Goal: Task Accomplishment & Management: Use online tool/utility

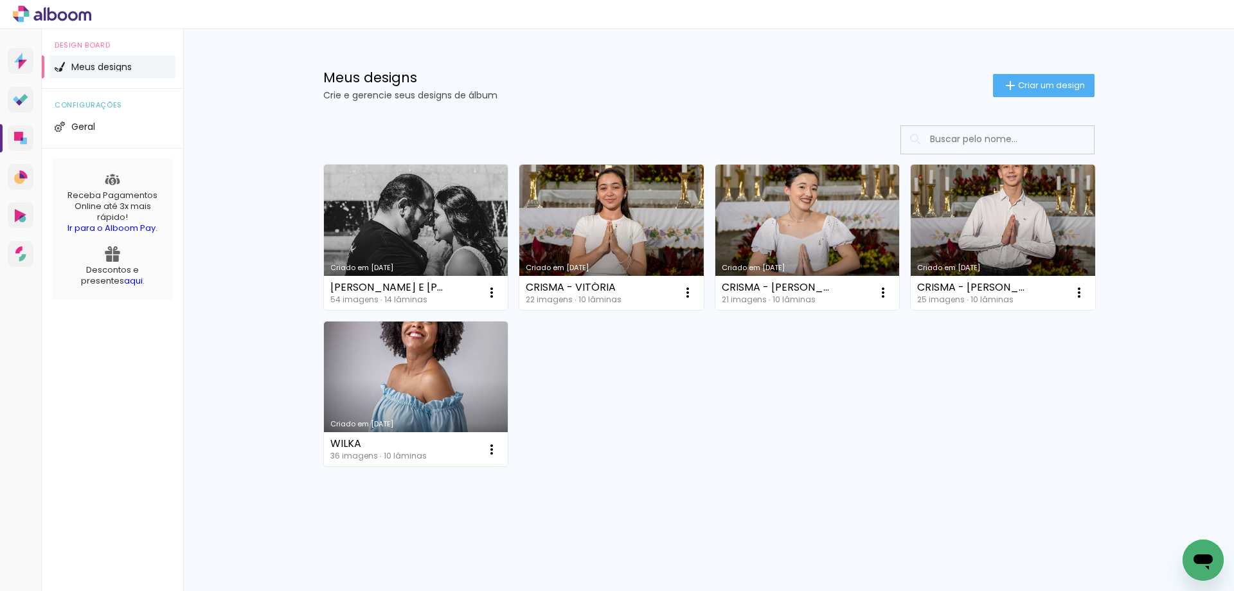
click at [803, 249] on link "Criado em [DATE]" at bounding box center [808, 237] width 185 height 145
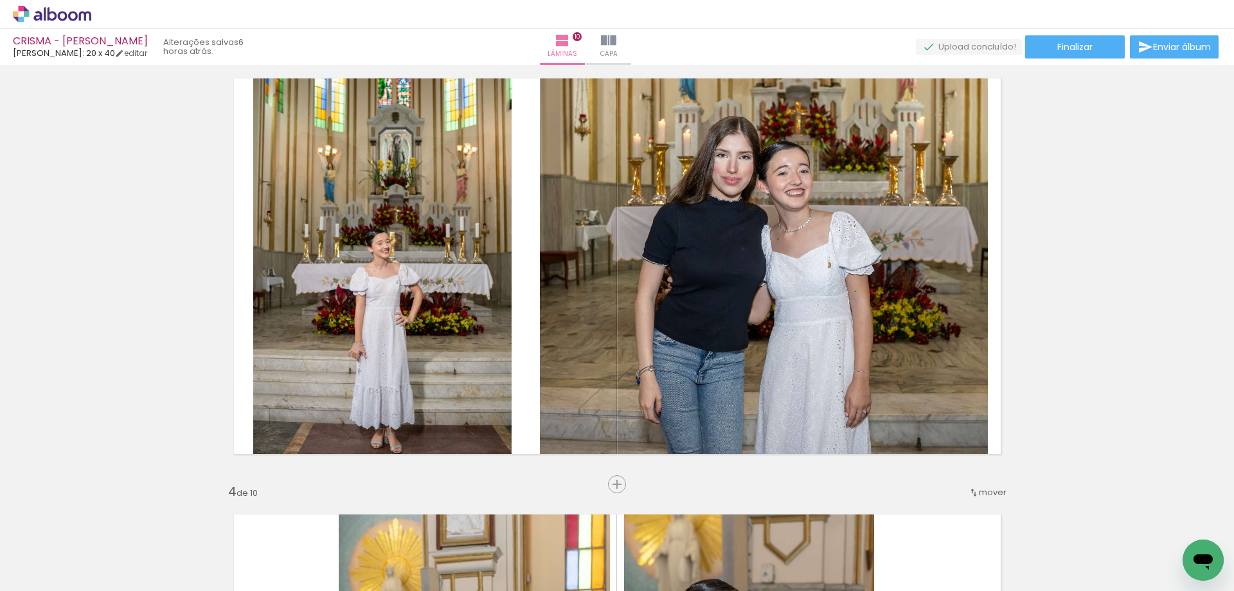
scroll to position [878, 0]
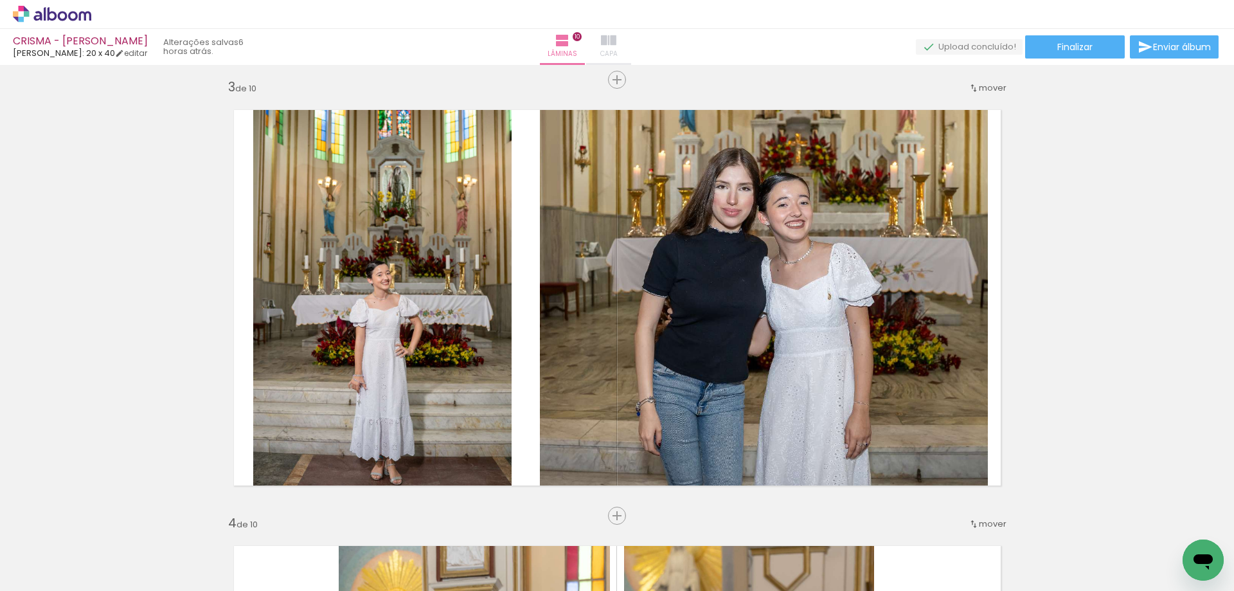
click at [618, 50] on span "Capa" at bounding box center [608, 54] width 17 height 12
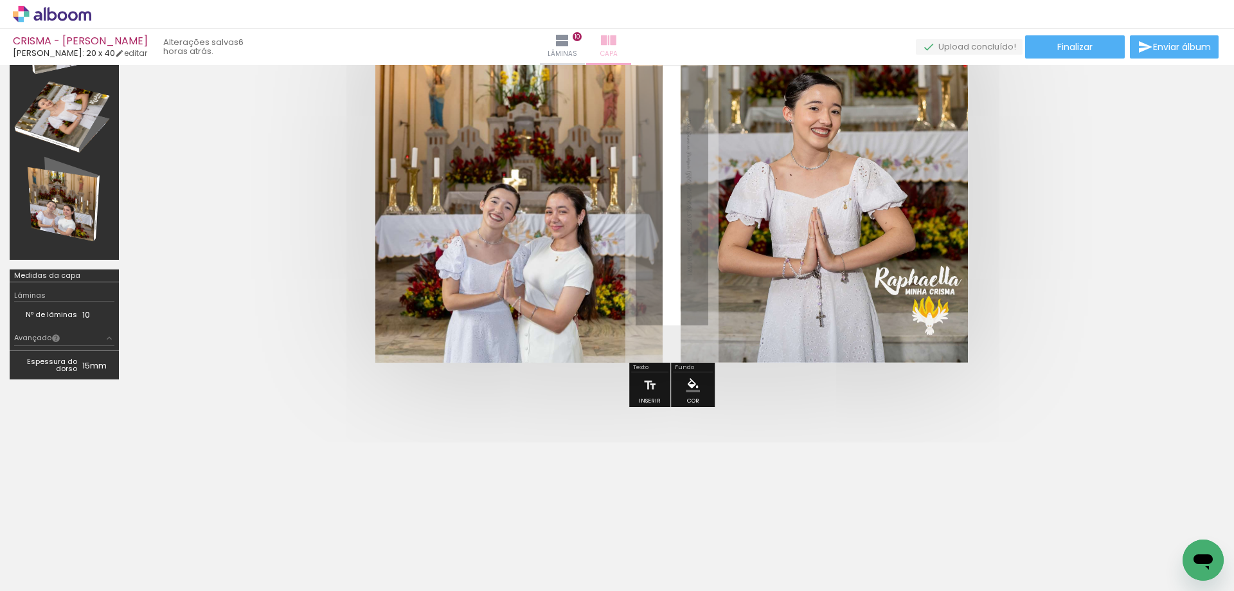
scroll to position [113, 0]
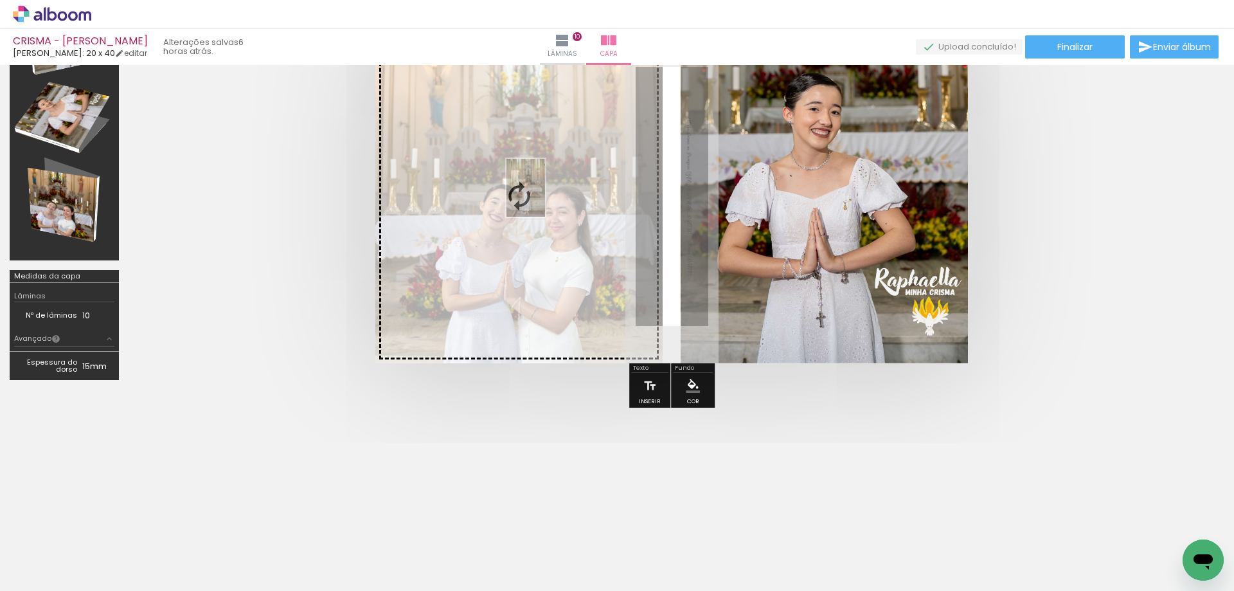
drag, startPoint x: 571, startPoint y: 554, endPoint x: 534, endPoint y: 202, distance: 354.3
click at [534, 201] on quentale-workspace at bounding box center [617, 295] width 1234 height 591
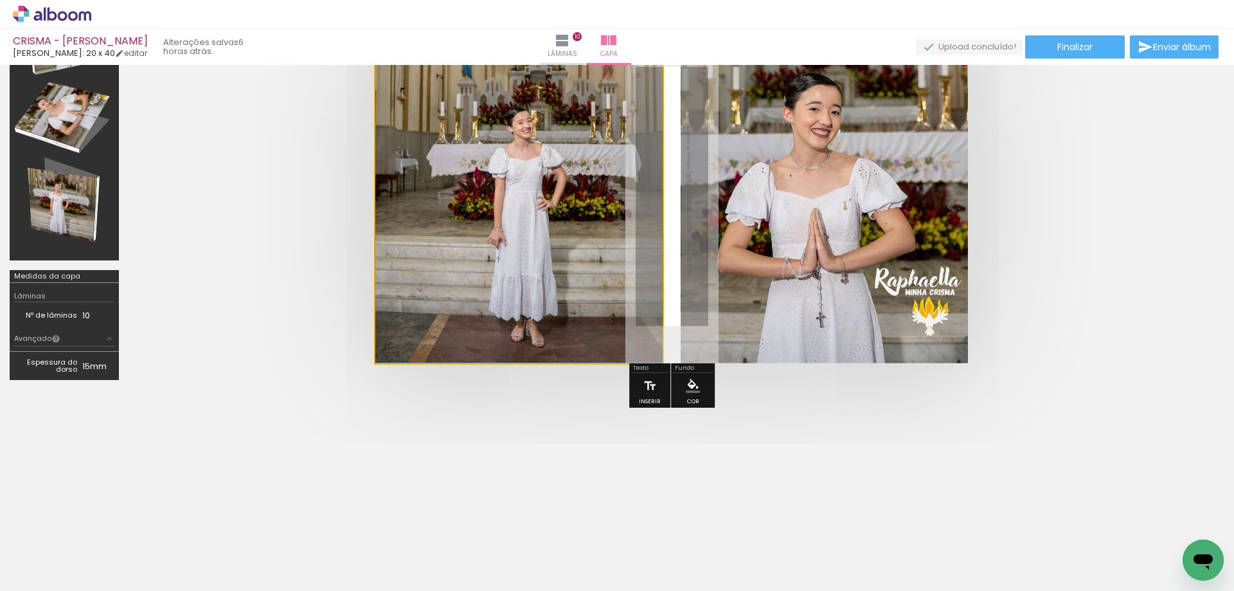
drag, startPoint x: 530, startPoint y: 268, endPoint x: 533, endPoint y: 219, distance: 49.6
click at [336, 255] on quentale-cover at bounding box center [672, 197] width 984 height 334
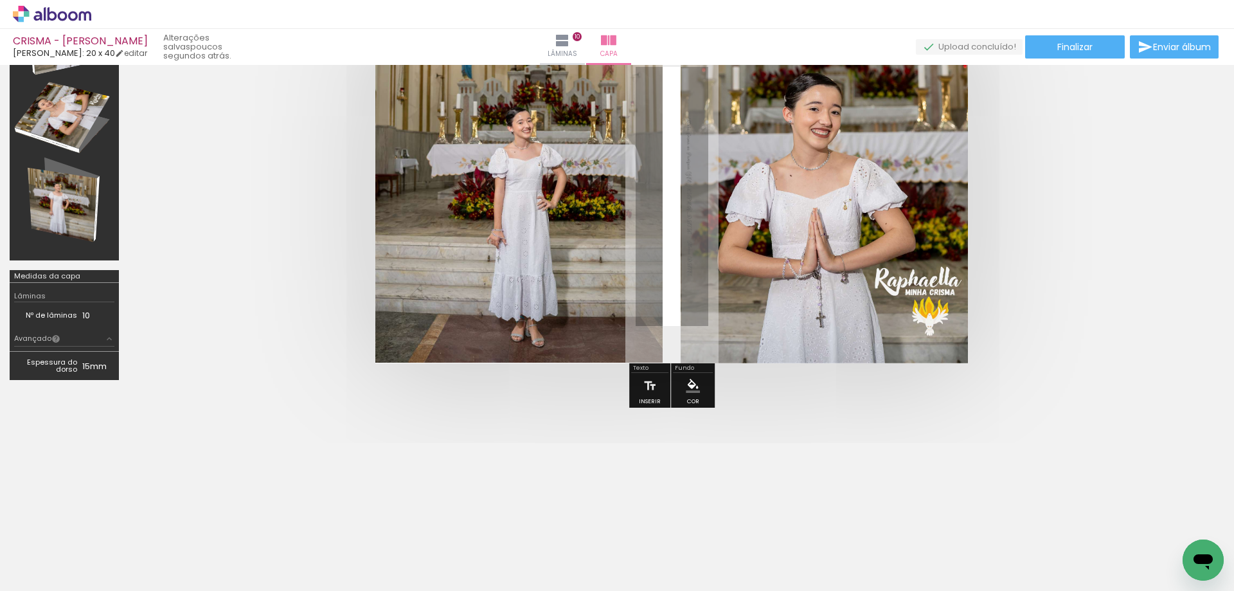
click at [60, 550] on input "Todas as fotos" at bounding box center [36, 551] width 49 height 11
click at [0, 0] on slot "Não utilizadas" at bounding box center [0, 0] width 0 height 0
click at [59, 552] on input "Não utilizadas" at bounding box center [36, 551] width 49 height 11
click at [0, 0] on slot "Todas as fotos" at bounding box center [0, 0] width 0 height 0
click at [435, 304] on quentale-photo at bounding box center [518, 197] width 287 height 334
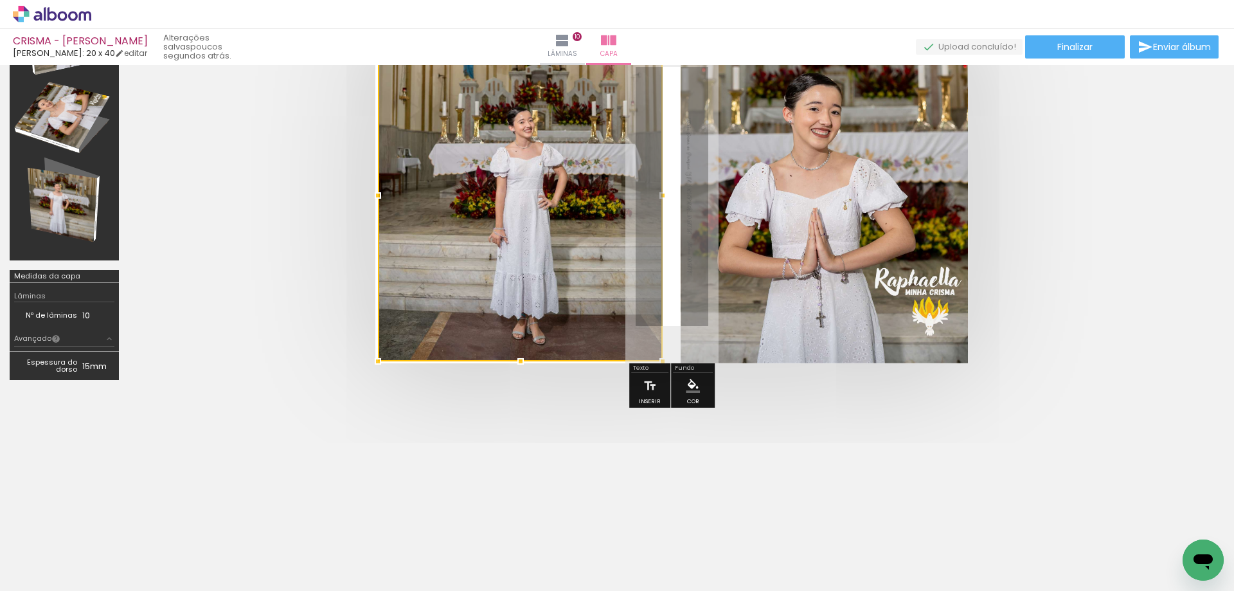
drag, startPoint x: 373, startPoint y: 364, endPoint x: 356, endPoint y: 367, distance: 17.7
click at [357, 366] on div at bounding box center [672, 196] width 1086 height 437
click at [387, 337] on quentale-photo at bounding box center [520, 196] width 285 height 332
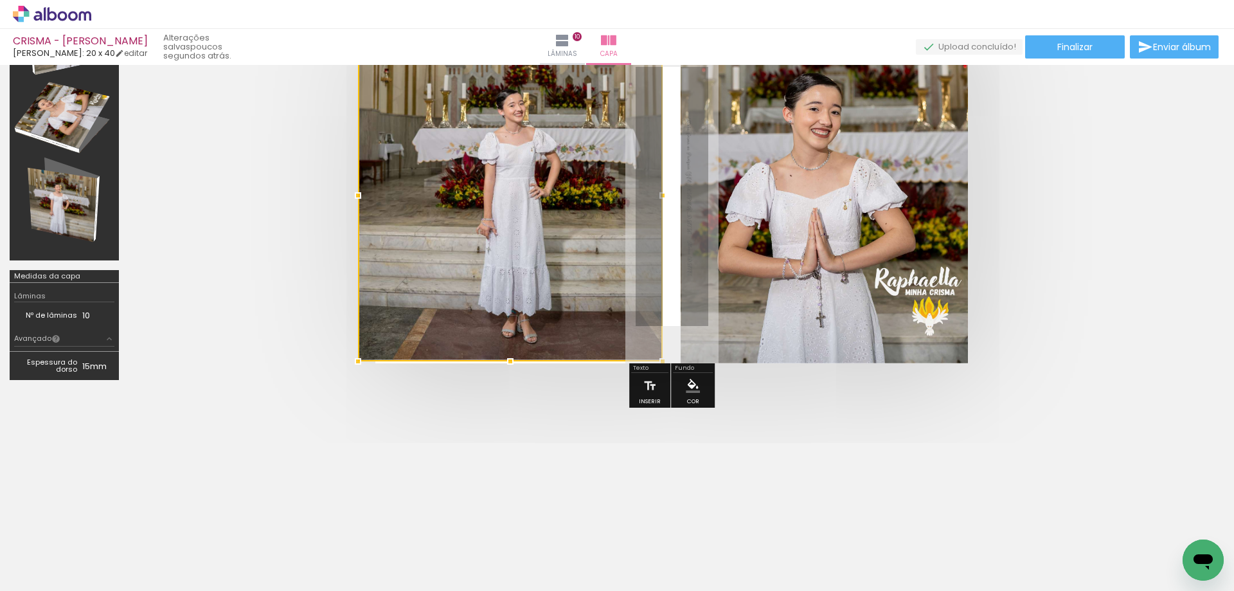
click at [379, 195] on div at bounding box center [510, 196] width 305 height 332
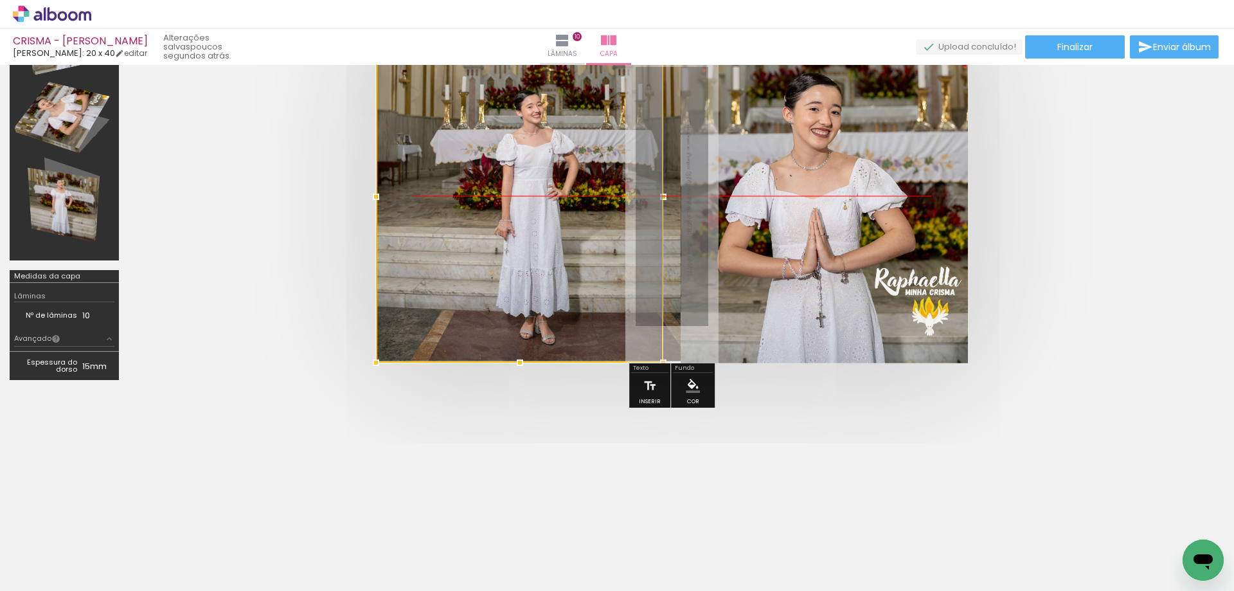
click at [590, 181] on div at bounding box center [519, 197] width 287 height 332
drag, startPoint x: 593, startPoint y: 182, endPoint x: 551, endPoint y: 185, distance: 42.6
click at [551, 185] on div at bounding box center [518, 196] width 287 height 332
click at [582, 314] on div at bounding box center [518, 196] width 287 height 332
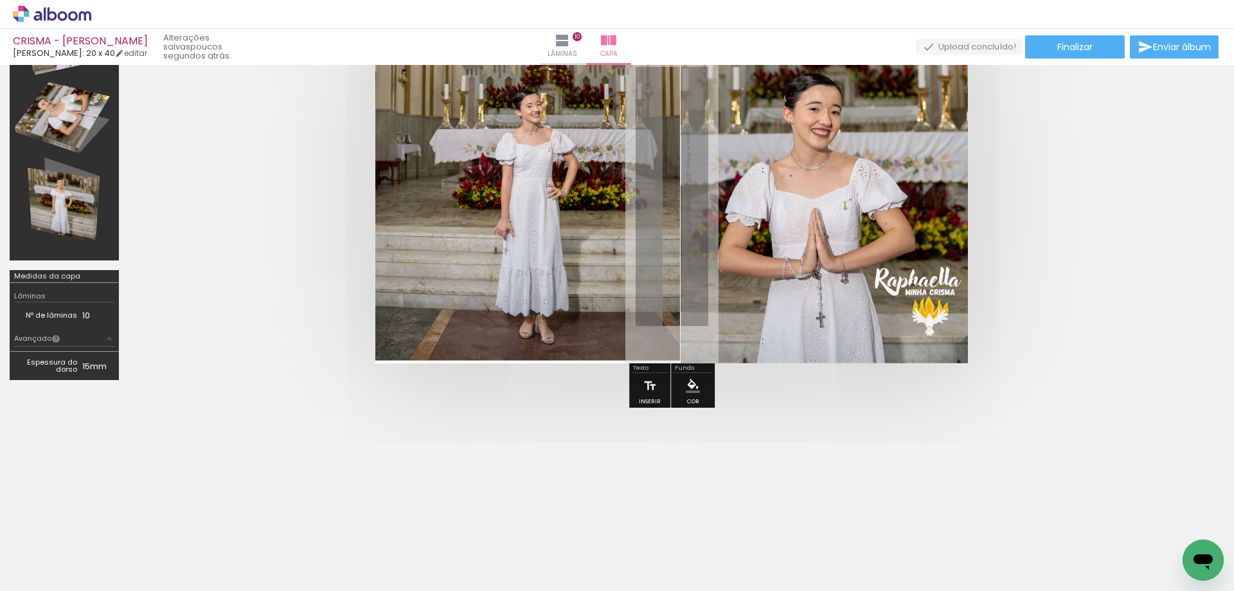
drag, startPoint x: 407, startPoint y: 411, endPoint x: 420, endPoint y: 404, distance: 15.5
click at [407, 409] on div at bounding box center [672, 196] width 1086 height 437
click at [442, 343] on quentale-photo at bounding box center [527, 196] width 305 height 332
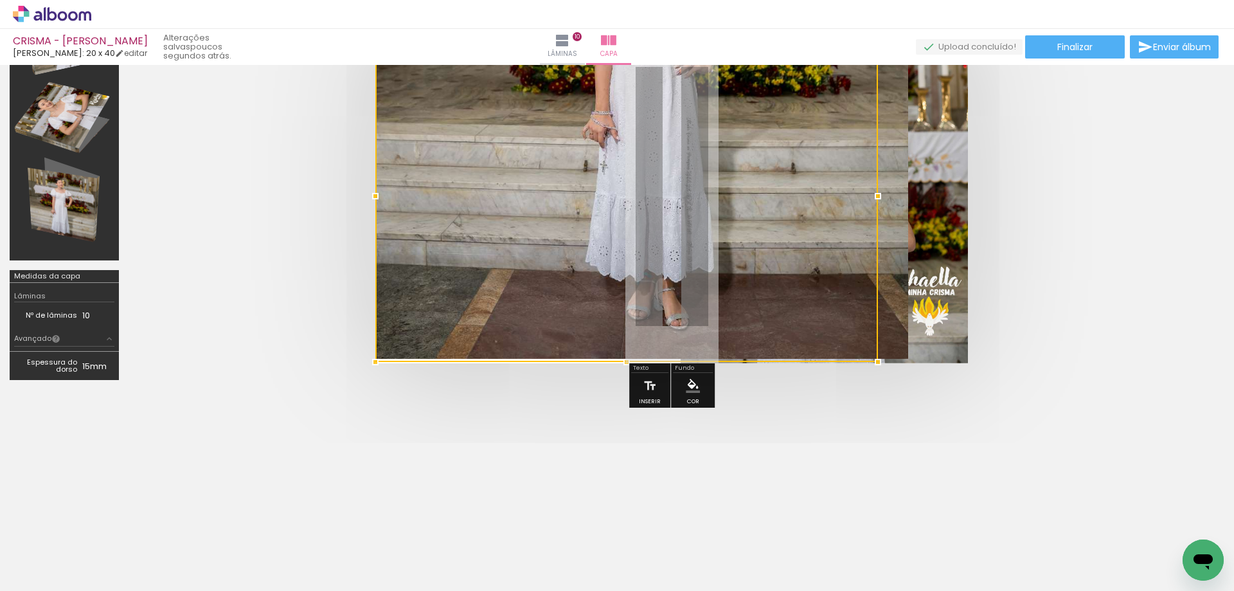
drag, startPoint x: 662, startPoint y: 194, endPoint x: 648, endPoint y: 196, distance: 14.3
click at [648, 182] on div at bounding box center [626, 196] width 503 height 332
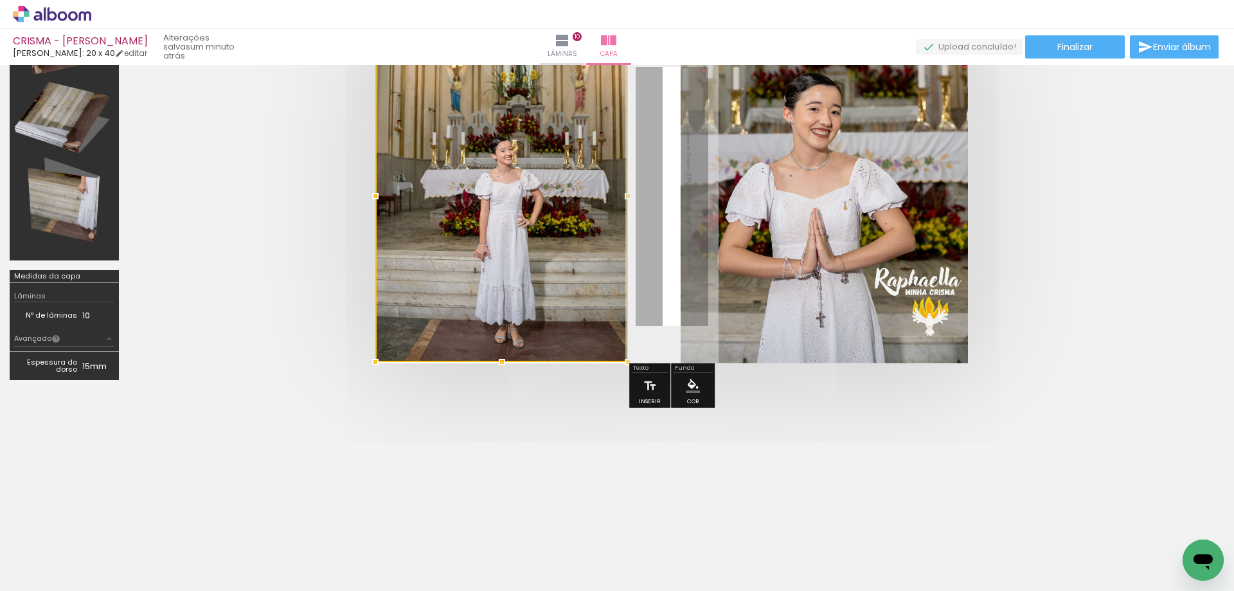
drag, startPoint x: 933, startPoint y: 195, endPoint x: 599, endPoint y: 249, distance: 338.5
click at [602, 243] on div at bounding box center [501, 196] width 253 height 332
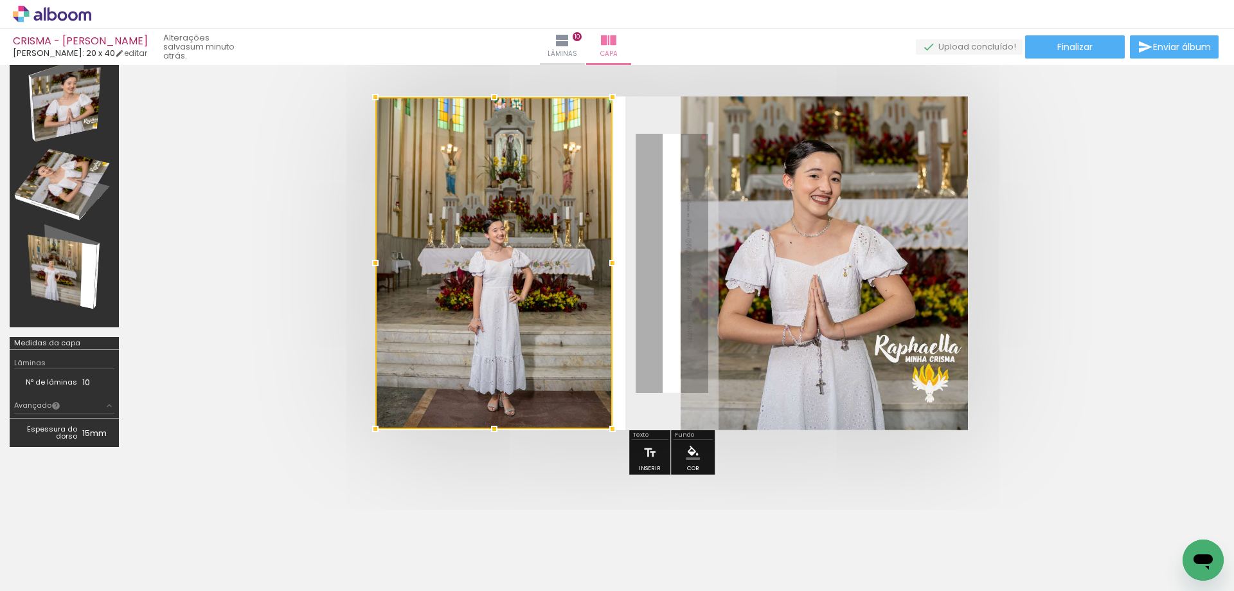
scroll to position [47, 0]
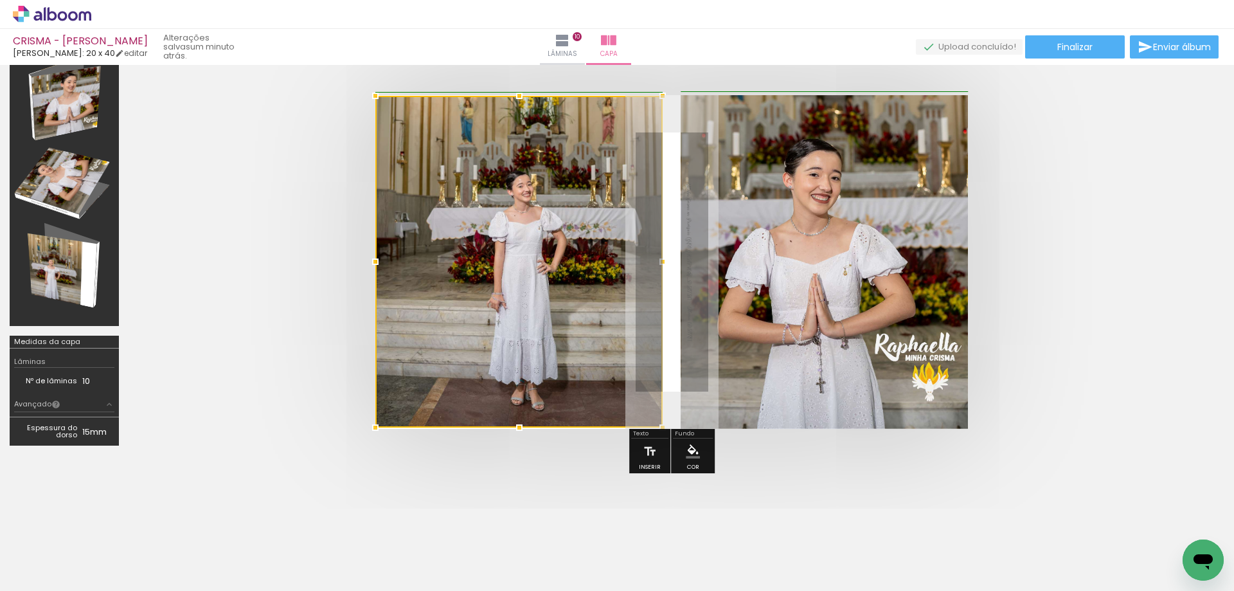
drag, startPoint x: 609, startPoint y: 262, endPoint x: 654, endPoint y: 250, distance: 46.6
click at [654, 250] on div at bounding box center [663, 262] width 26 height 26
click at [302, 270] on quentale-cover at bounding box center [672, 262] width 984 height 334
click at [458, 247] on div at bounding box center [518, 262] width 287 height 332
drag, startPoint x: 518, startPoint y: 96, endPoint x: 521, endPoint y: 86, distance: 10.2
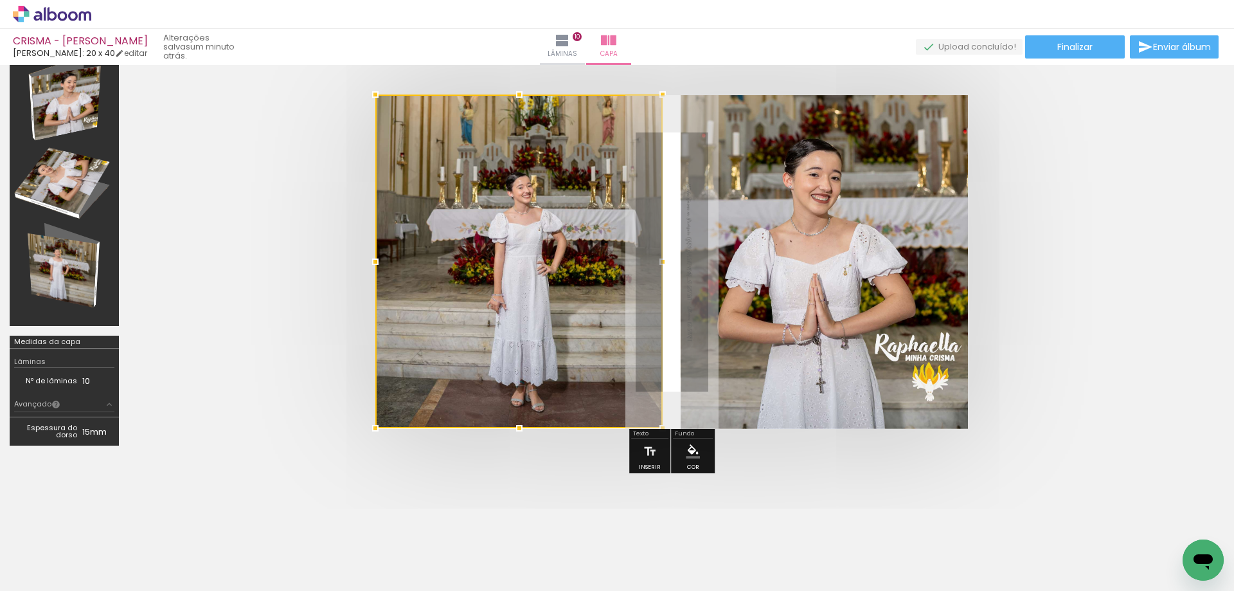
click at [521, 86] on div at bounding box center [520, 95] width 26 height 26
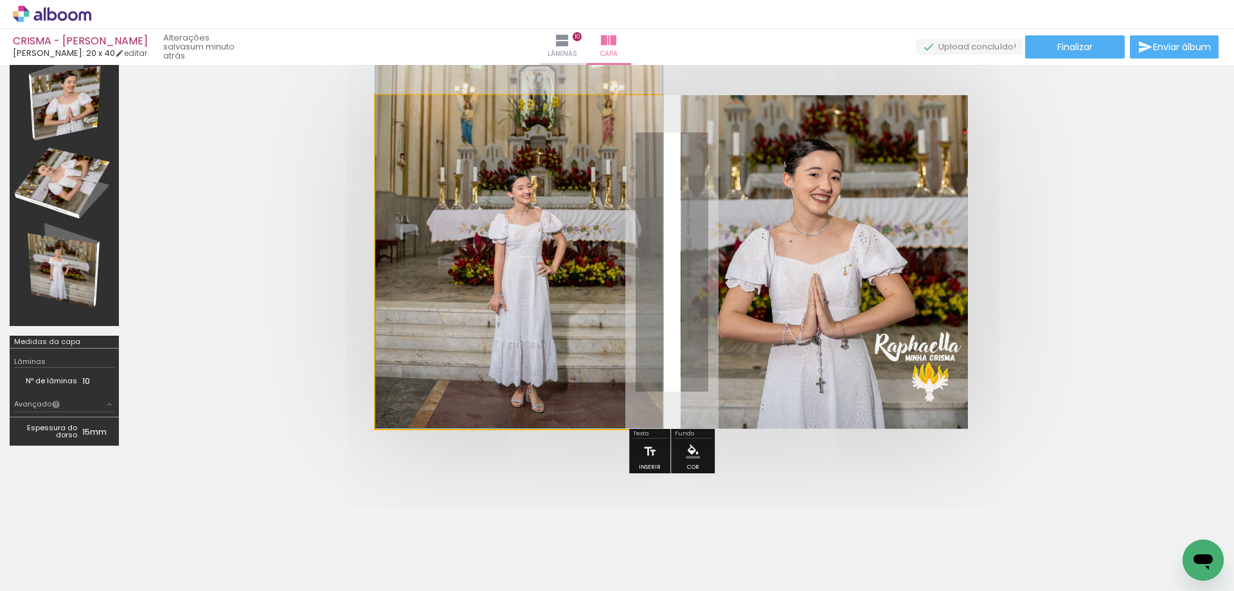
click at [422, 370] on quentale-photo at bounding box center [518, 262] width 287 height 334
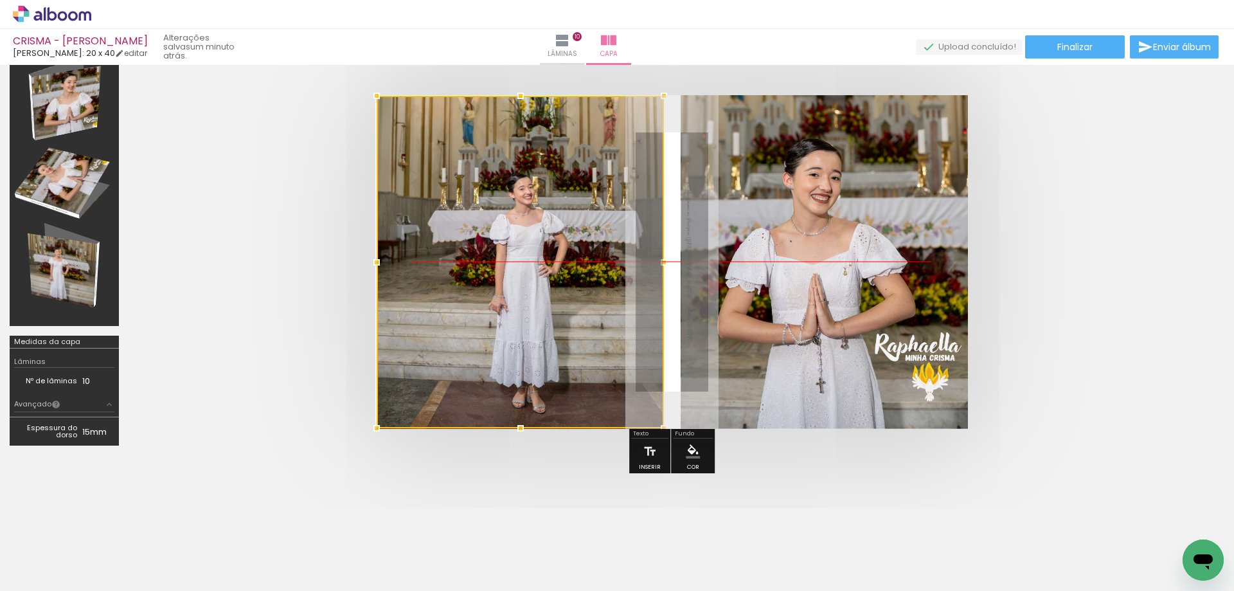
click at [440, 346] on div at bounding box center [520, 262] width 287 height 332
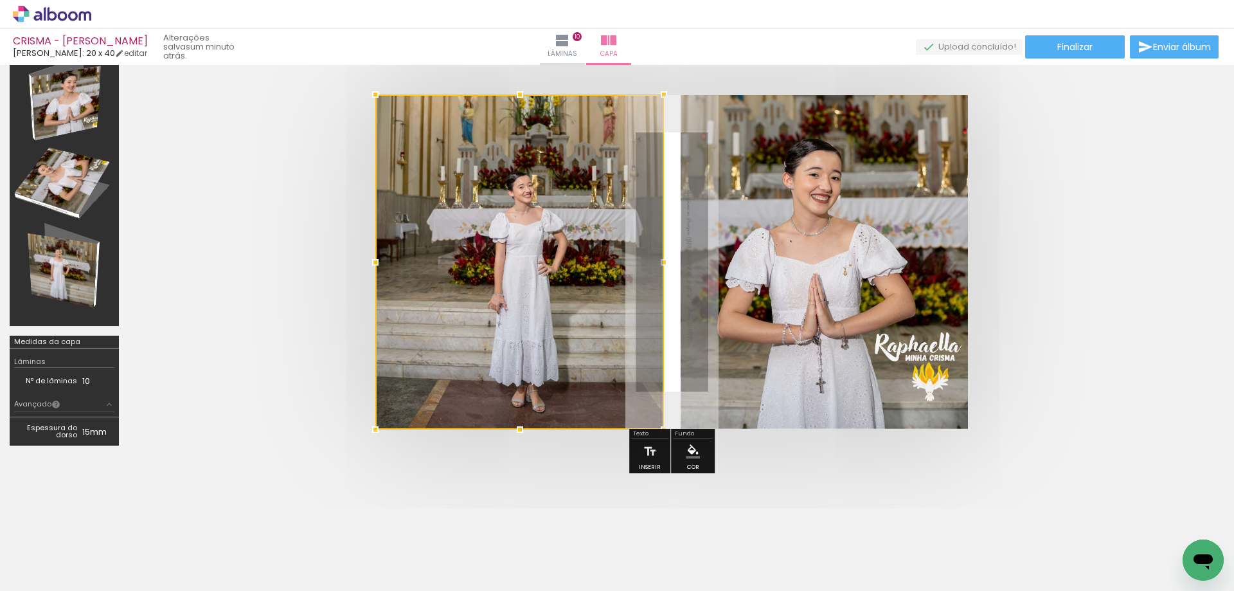
click at [374, 93] on div at bounding box center [376, 95] width 26 height 26
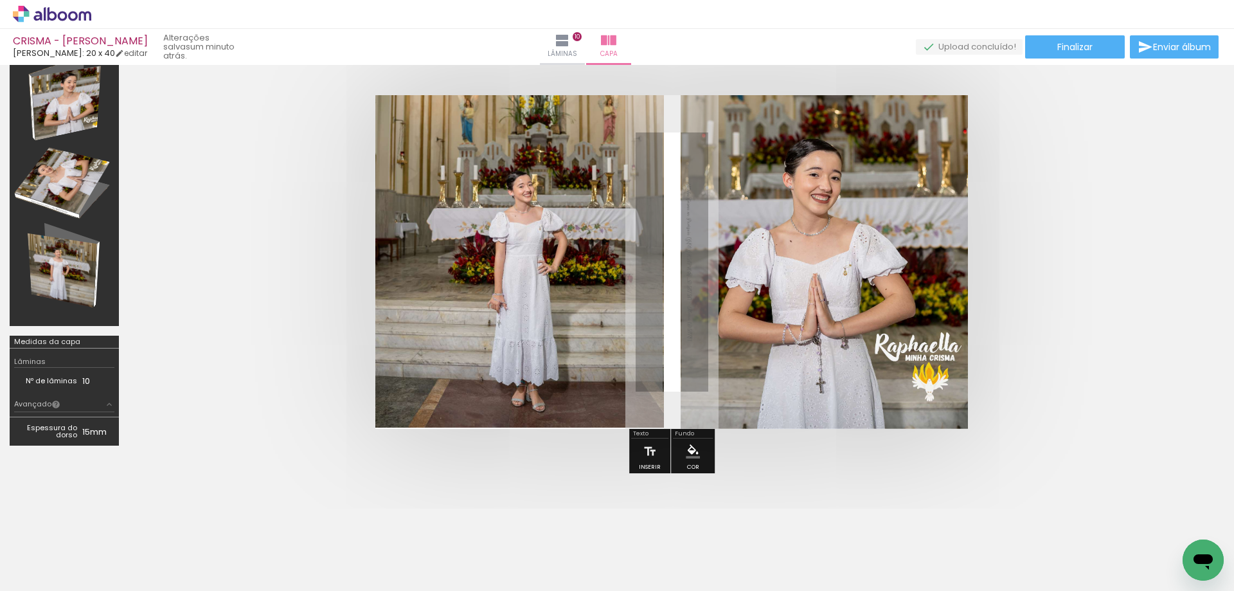
click at [333, 137] on quentale-cover at bounding box center [672, 262] width 984 height 334
click at [564, 561] on div at bounding box center [560, 548] width 42 height 64
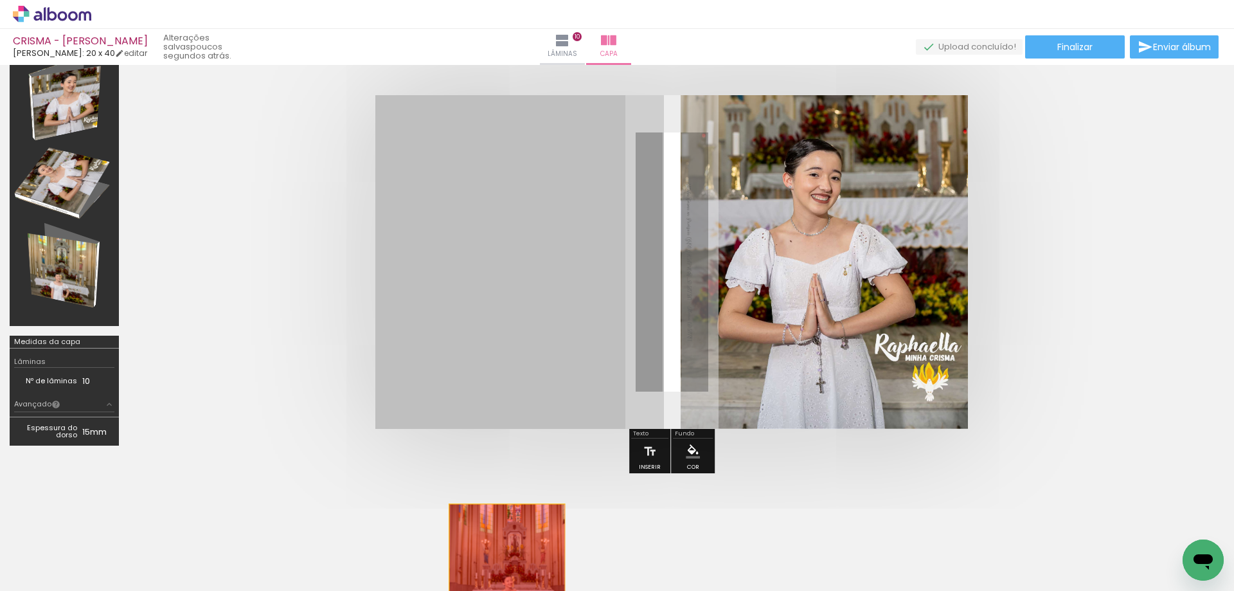
drag, startPoint x: 570, startPoint y: 196, endPoint x: 519, endPoint y: 544, distance: 351.5
click at [513, 563] on quentale-workspace at bounding box center [617, 295] width 1234 height 591
click at [516, 565] on div at bounding box center [534, 548] width 64 height 42
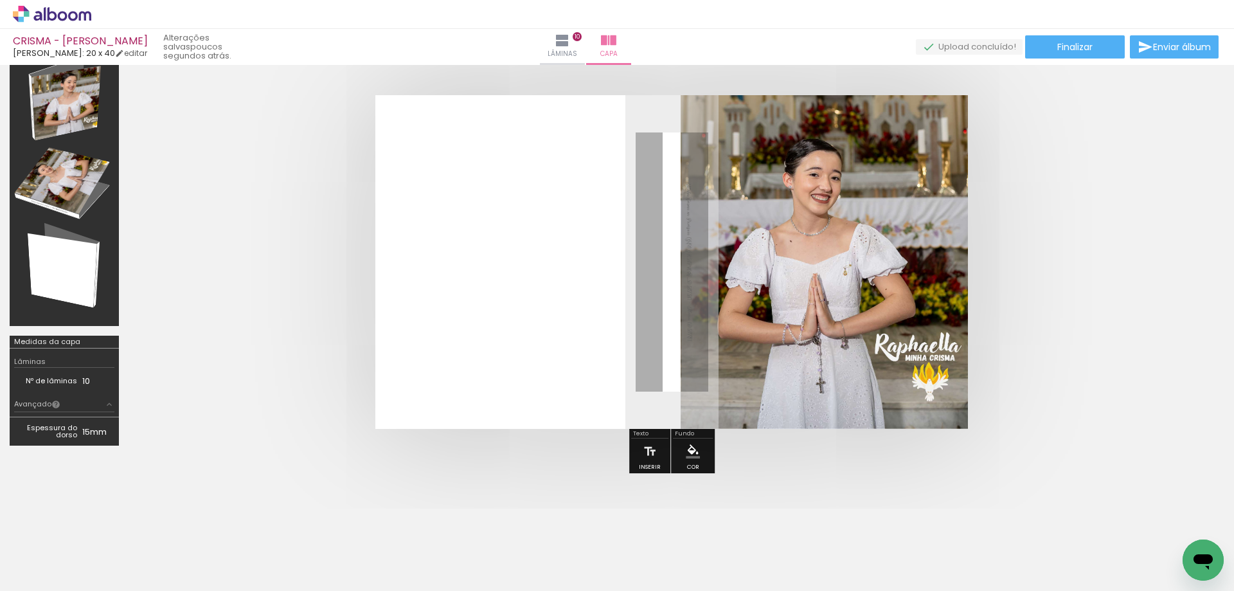
drag, startPoint x: 519, startPoint y: 544, endPoint x: 519, endPoint y: 556, distance: 12.2
click at [519, 556] on quentale-workspace at bounding box center [617, 295] width 1234 height 591
click at [518, 325] on div at bounding box center [519, 262] width 289 height 335
click at [751, 375] on quentale-photo at bounding box center [824, 262] width 287 height 334
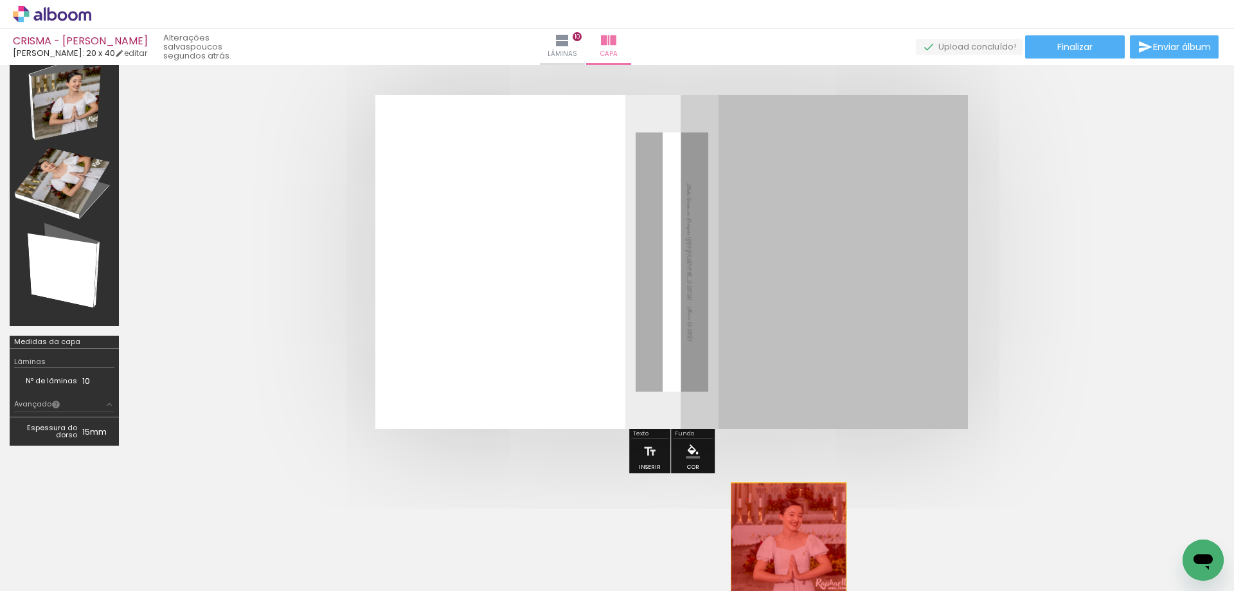
drag, startPoint x: 751, startPoint y: 359, endPoint x: 792, endPoint y: 550, distance: 195.3
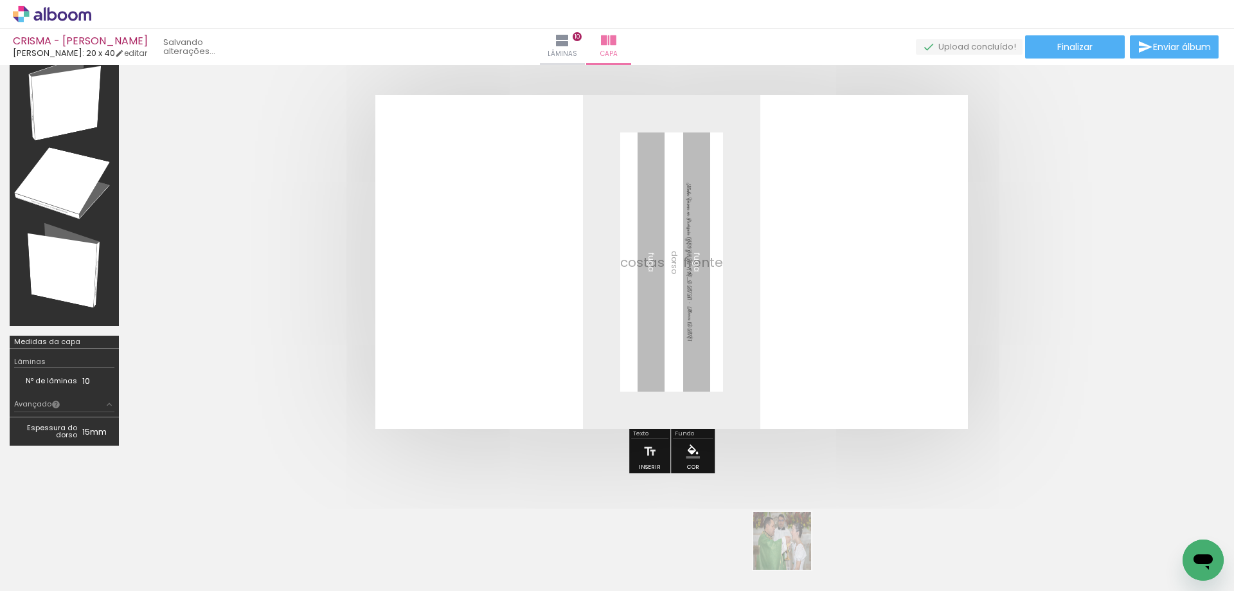
click at [793, 550] on div at bounding box center [822, 547] width 58 height 39
click at [59, 552] on input "Todas as fotos" at bounding box center [36, 551] width 49 height 11
click at [0, 0] on slot "Não utilizadas" at bounding box center [0, 0] width 0 height 0
click at [57, 552] on input "Não utilizadas" at bounding box center [36, 551] width 49 height 11
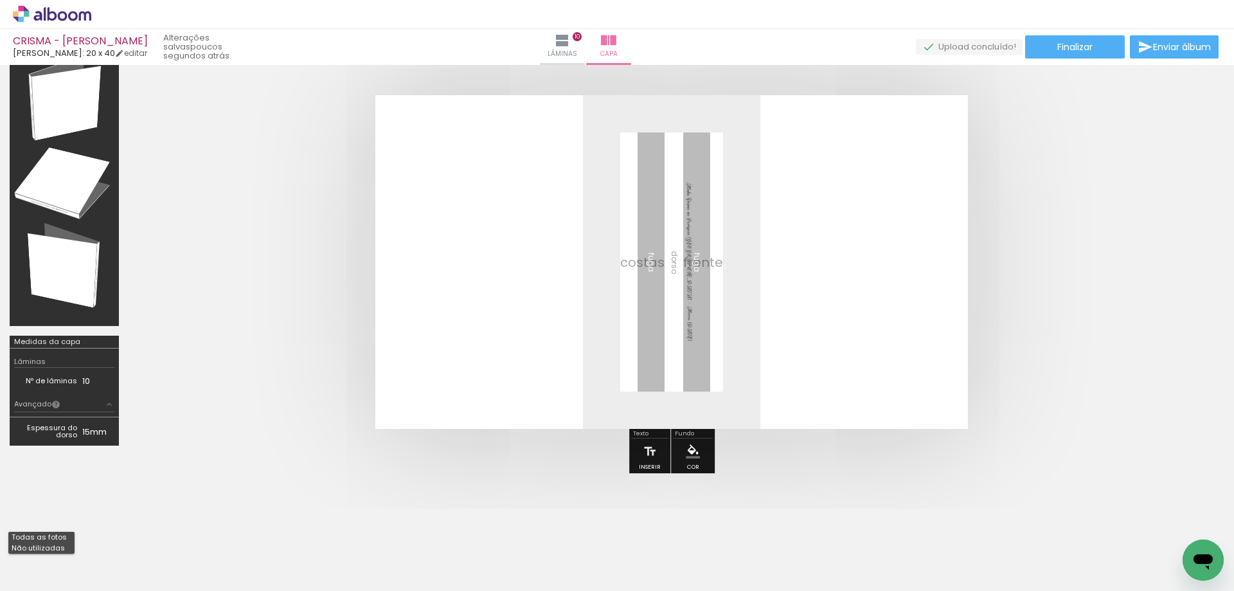
click at [0, 0] on slot "Todas as fotos" at bounding box center [0, 0] width 0 height 0
click at [506, 318] on div at bounding box center [519, 262] width 289 height 335
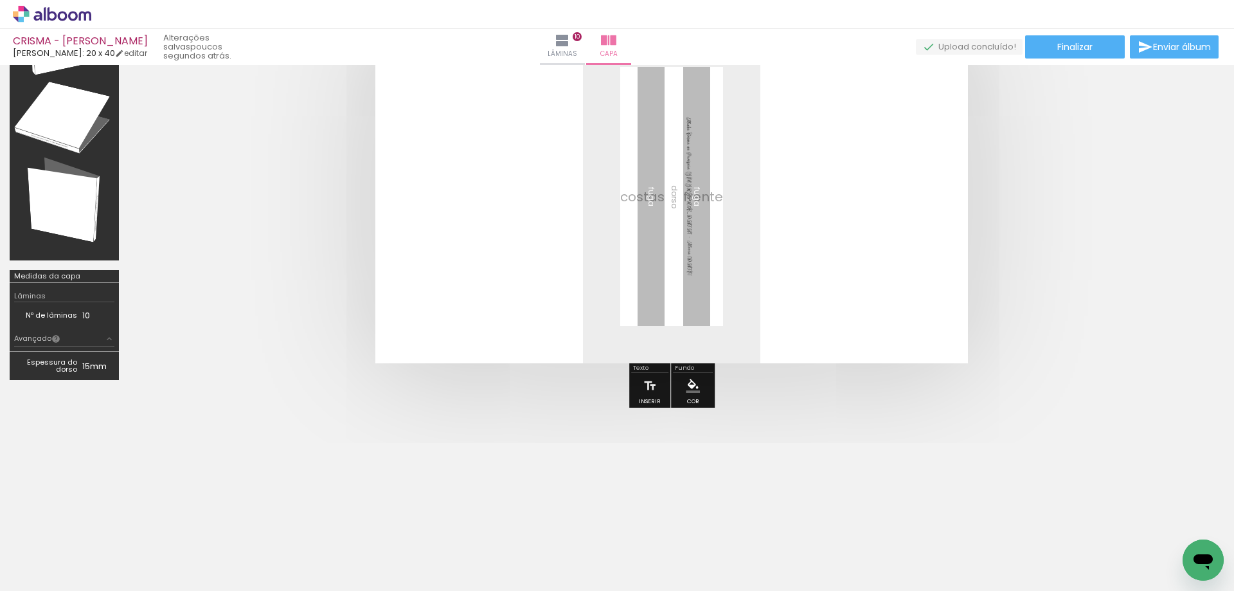
scroll to position [79, 0]
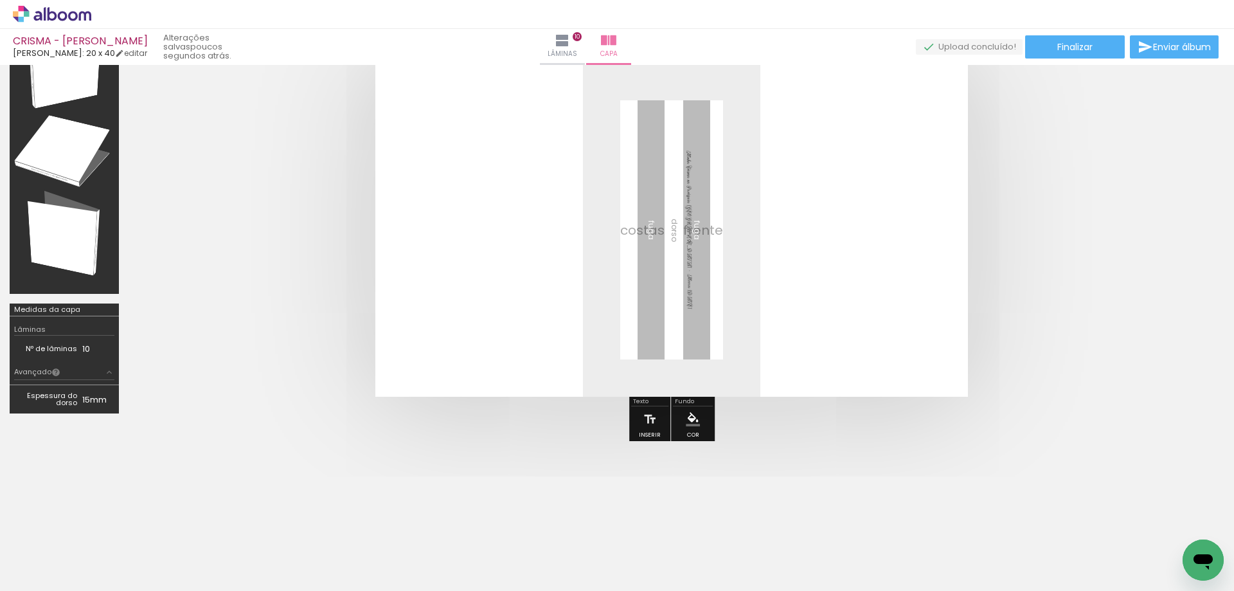
click at [1003, 183] on quentale-cover at bounding box center [672, 230] width 984 height 334
click at [943, 150] on quentale-layouter at bounding box center [671, 230] width 593 height 334
click at [882, 122] on quentale-layouter at bounding box center [671, 230] width 593 height 334
drag, startPoint x: 852, startPoint y: 111, endPoint x: 605, endPoint y: 51, distance: 254.0
click at [702, 68] on quentale-layouter at bounding box center [671, 230] width 593 height 334
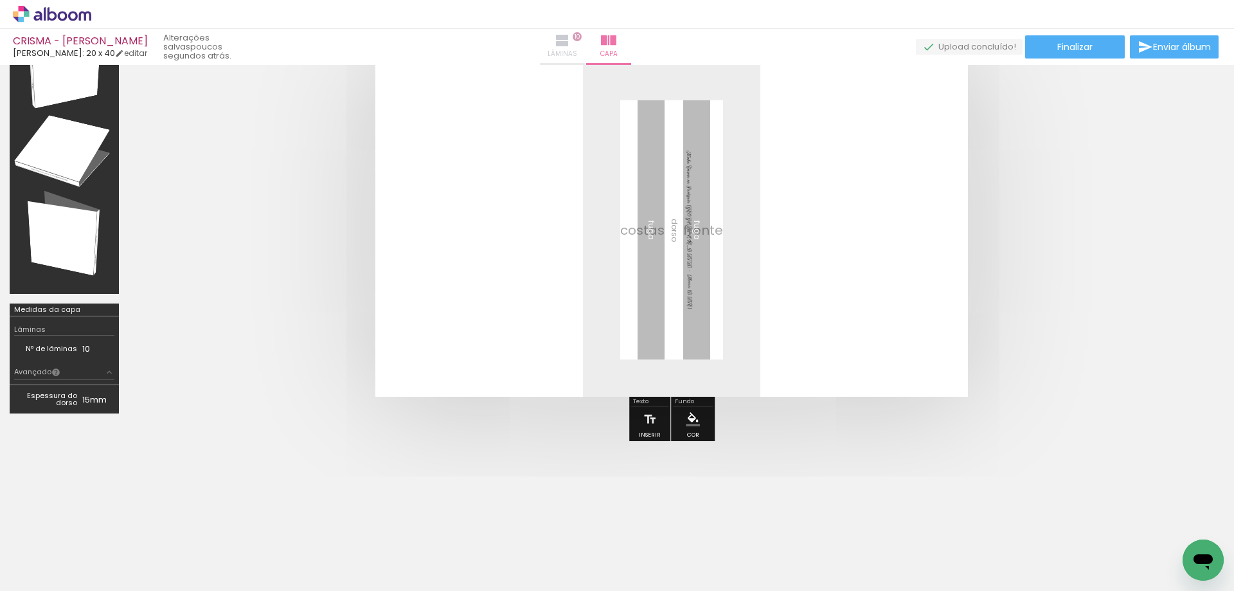
click at [570, 37] on iron-icon at bounding box center [562, 40] width 15 height 15
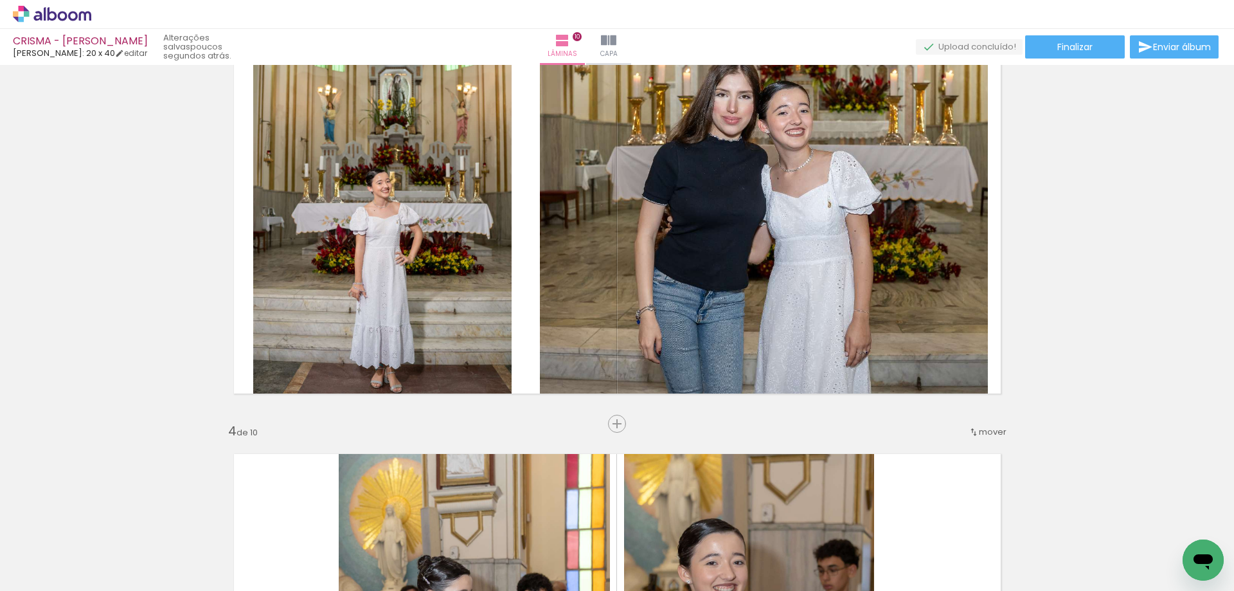
scroll to position [967, 0]
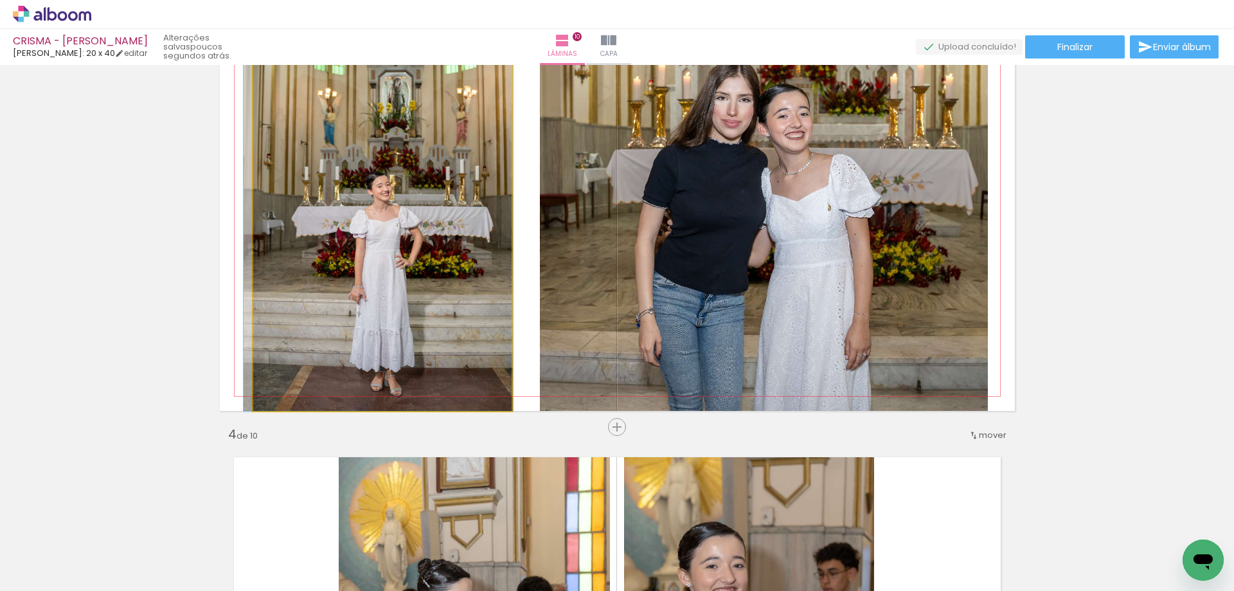
click at [345, 302] on quentale-photo at bounding box center [382, 209] width 258 height 404
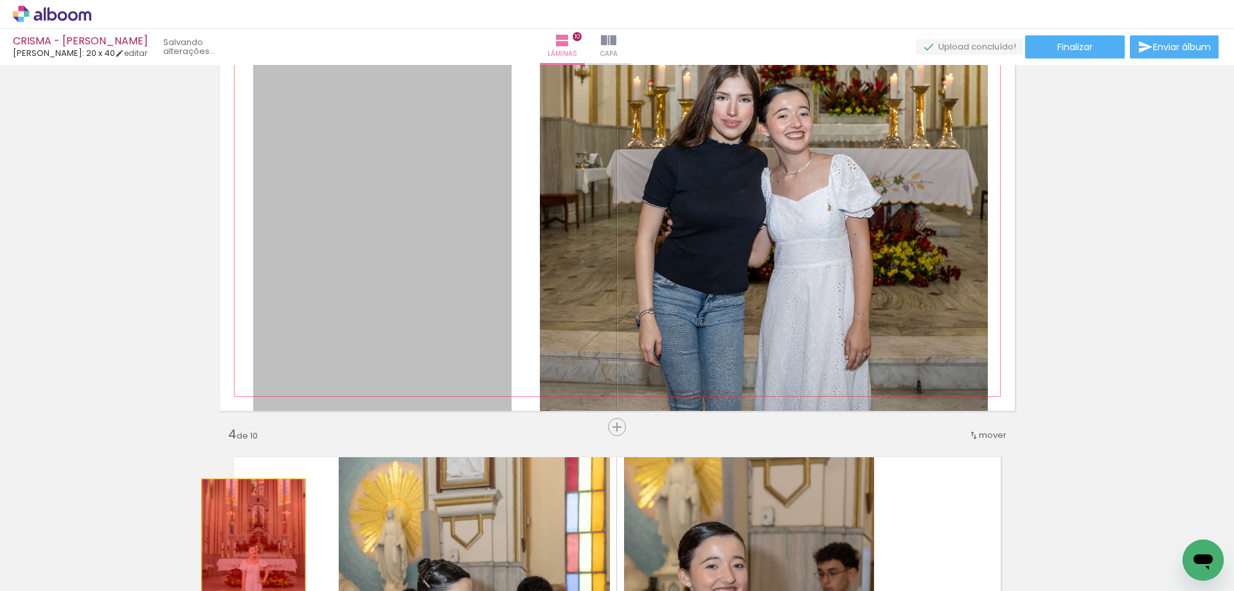
drag, startPoint x: 356, startPoint y: 298, endPoint x: 253, endPoint y: 561, distance: 282.1
click at [253, 561] on quentale-thumb at bounding box center [273, 547] width 72 height 74
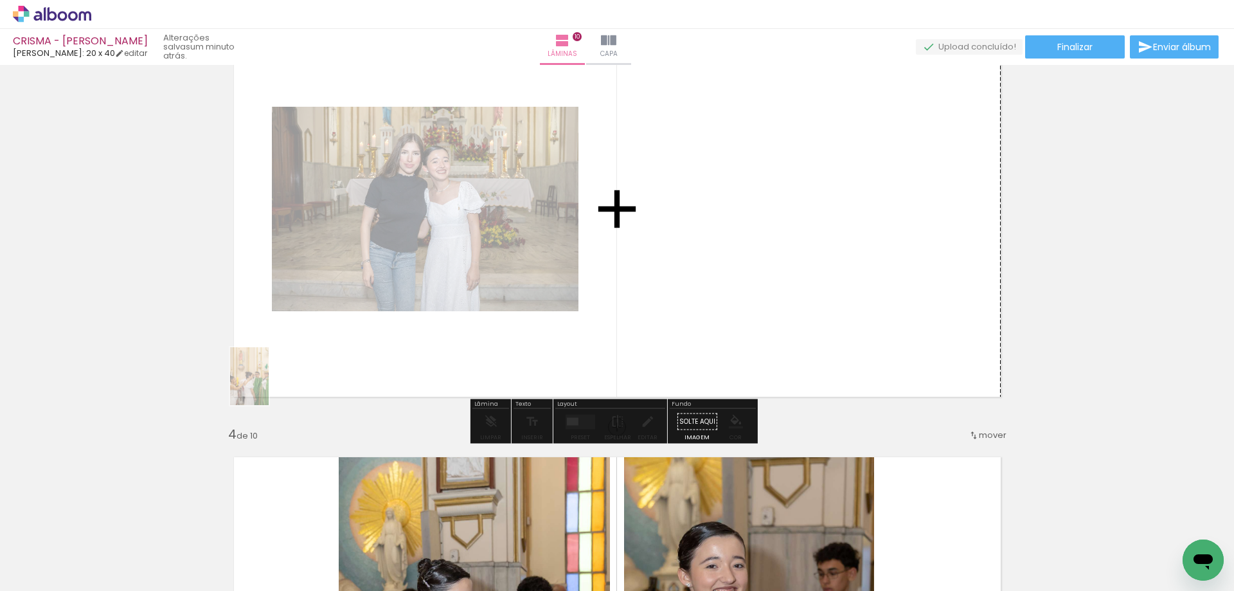
drag, startPoint x: 252, startPoint y: 561, endPoint x: 260, endPoint y: 494, distance: 66.7
click at [260, 427] on quentale-workspace at bounding box center [617, 295] width 1234 height 591
drag, startPoint x: 423, startPoint y: 557, endPoint x: 724, endPoint y: 249, distance: 430.5
click at [724, 249] on quentale-workspace at bounding box center [617, 295] width 1234 height 591
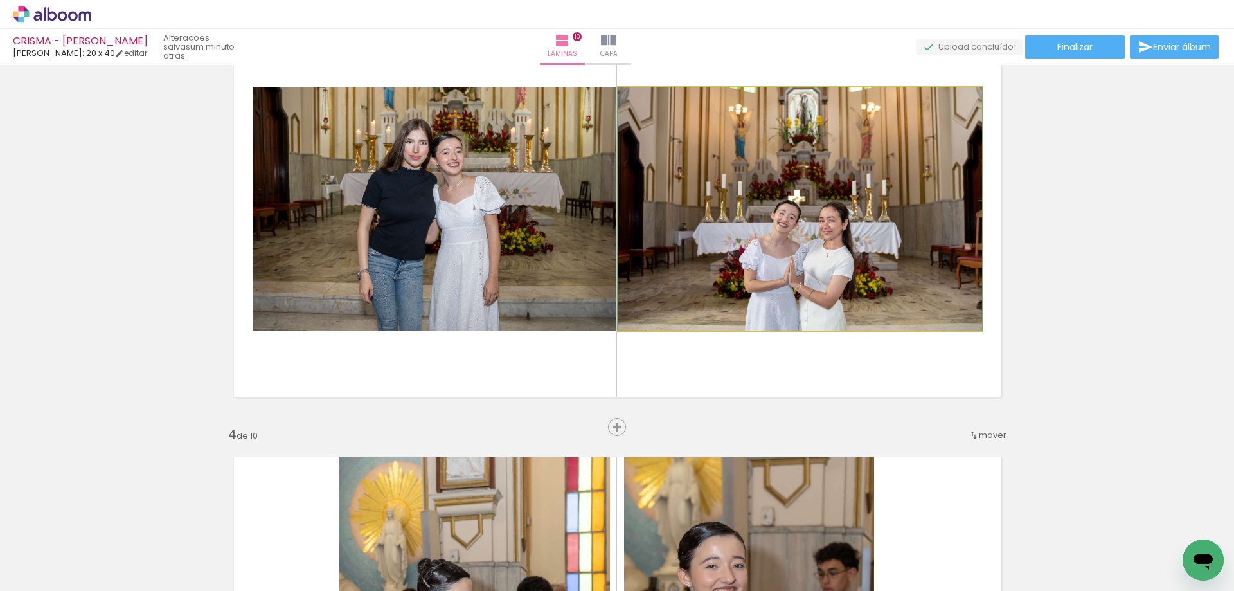
click at [728, 248] on quentale-photo at bounding box center [800, 208] width 364 height 243
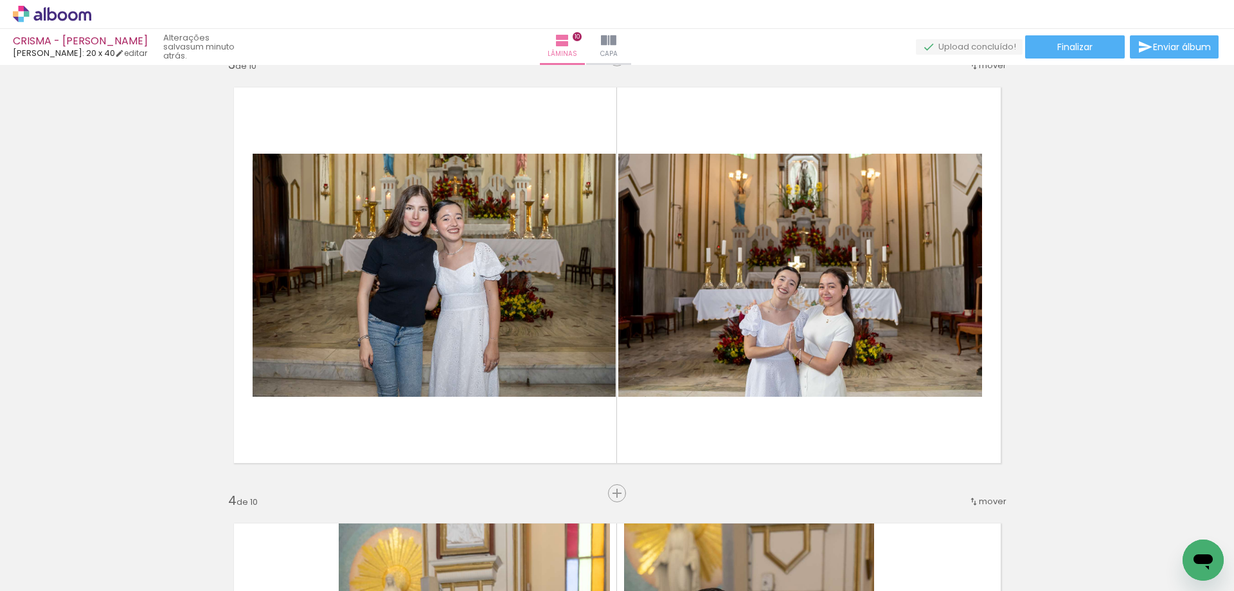
scroll to position [907, 0]
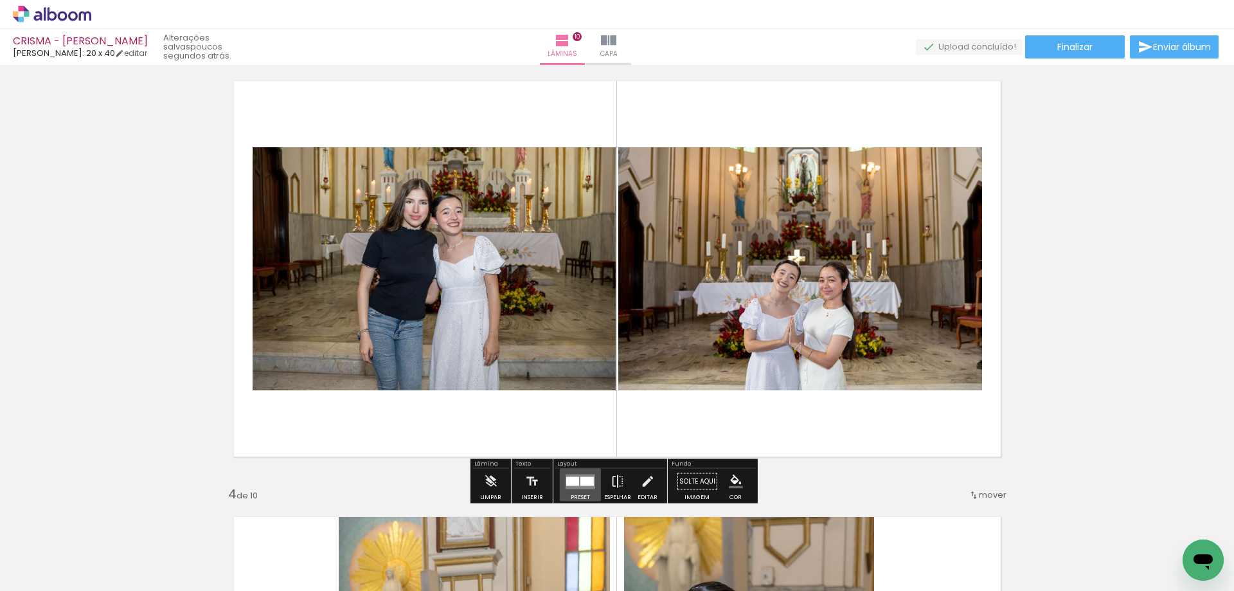
click at [580, 477] on quentale-layouter at bounding box center [581, 481] width 30 height 15
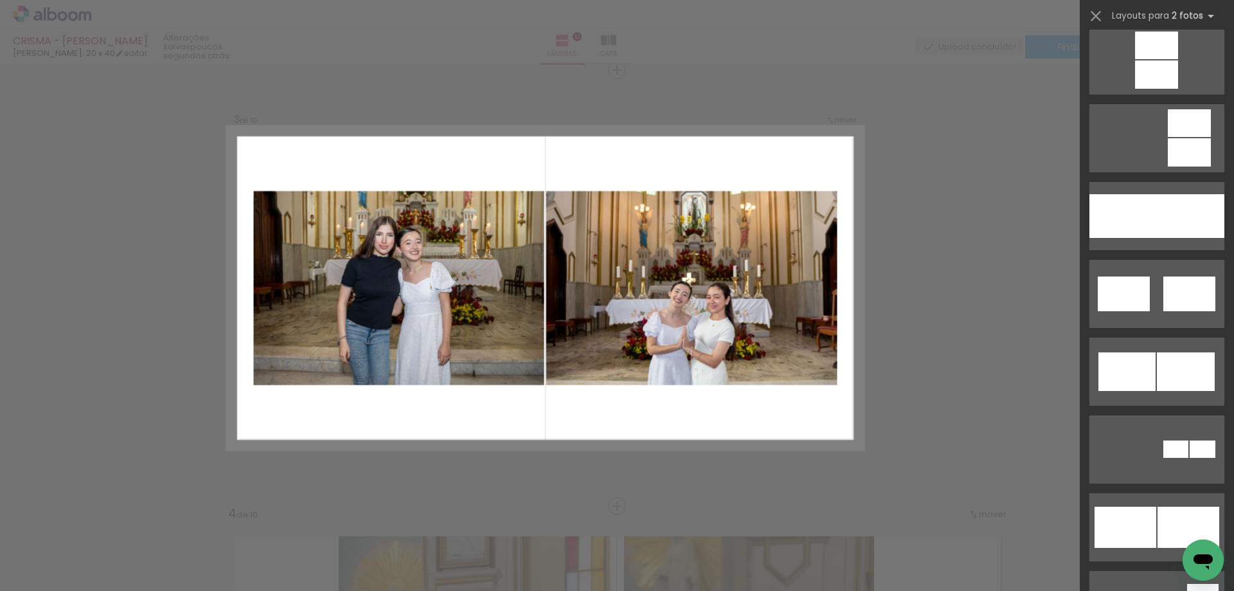
scroll to position [627, 0]
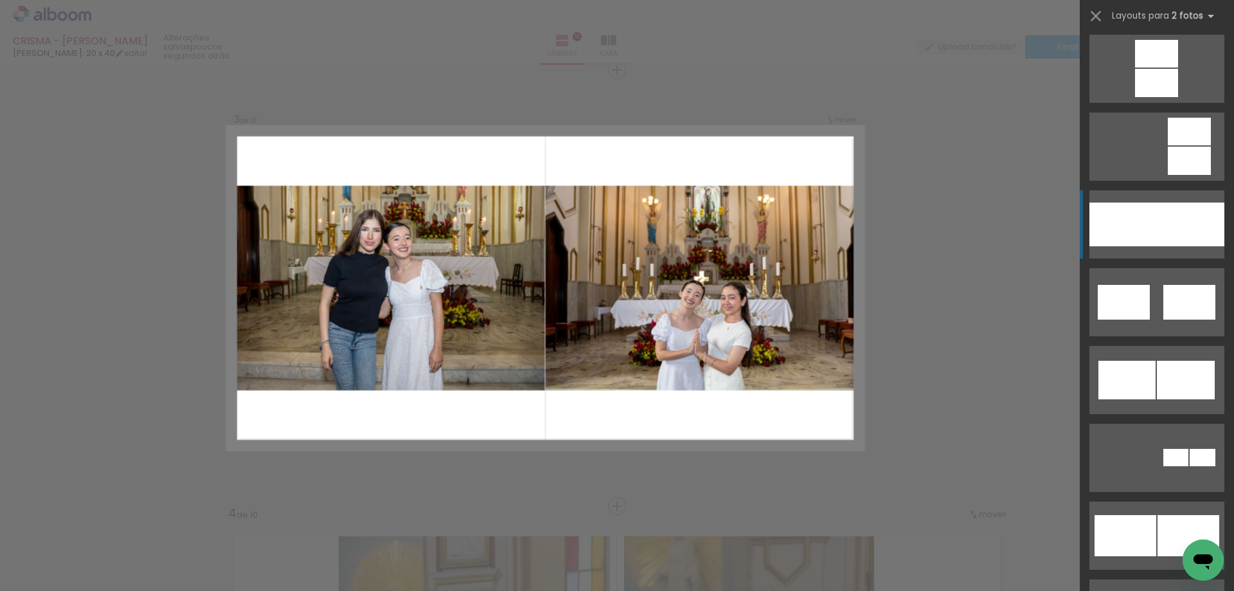
click at [1171, 220] on div at bounding box center [1191, 225] width 68 height 44
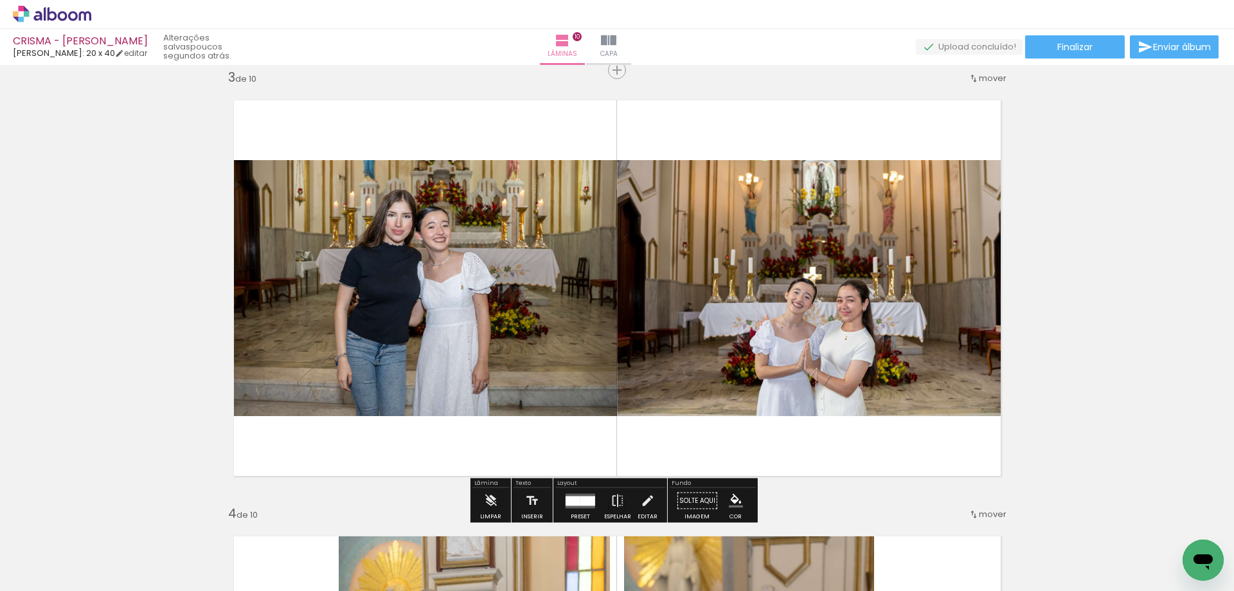
click at [426, 213] on quentale-photo at bounding box center [418, 288] width 397 height 256
click at [642, 498] on iron-icon at bounding box center [647, 501] width 14 height 26
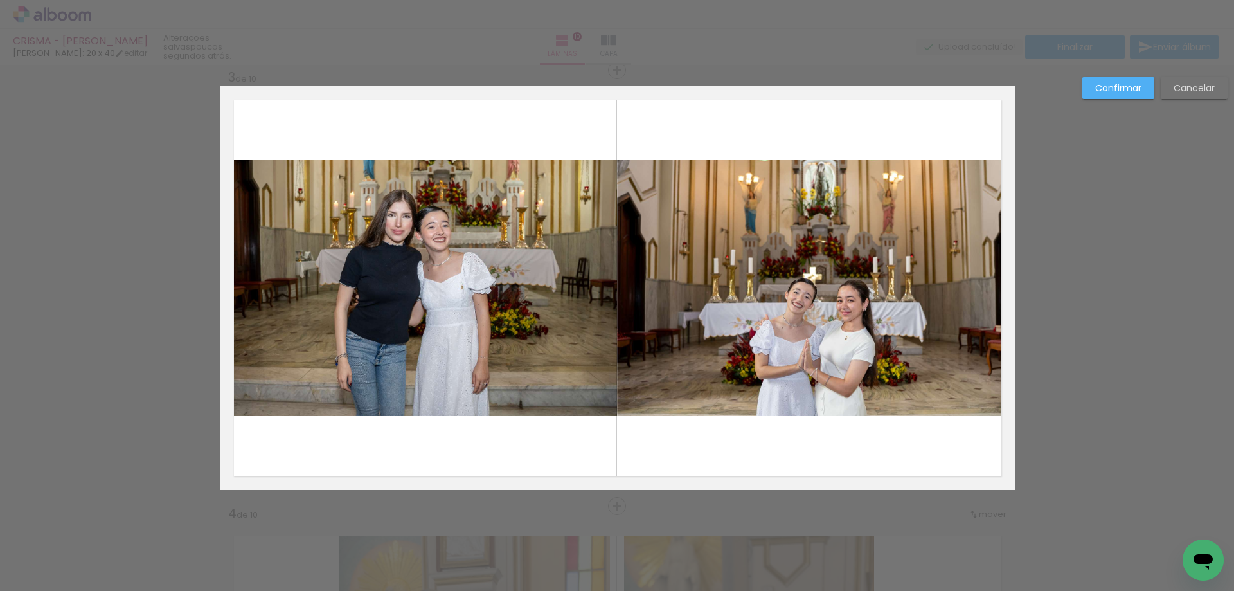
click at [426, 231] on quentale-photo at bounding box center [418, 288] width 397 height 256
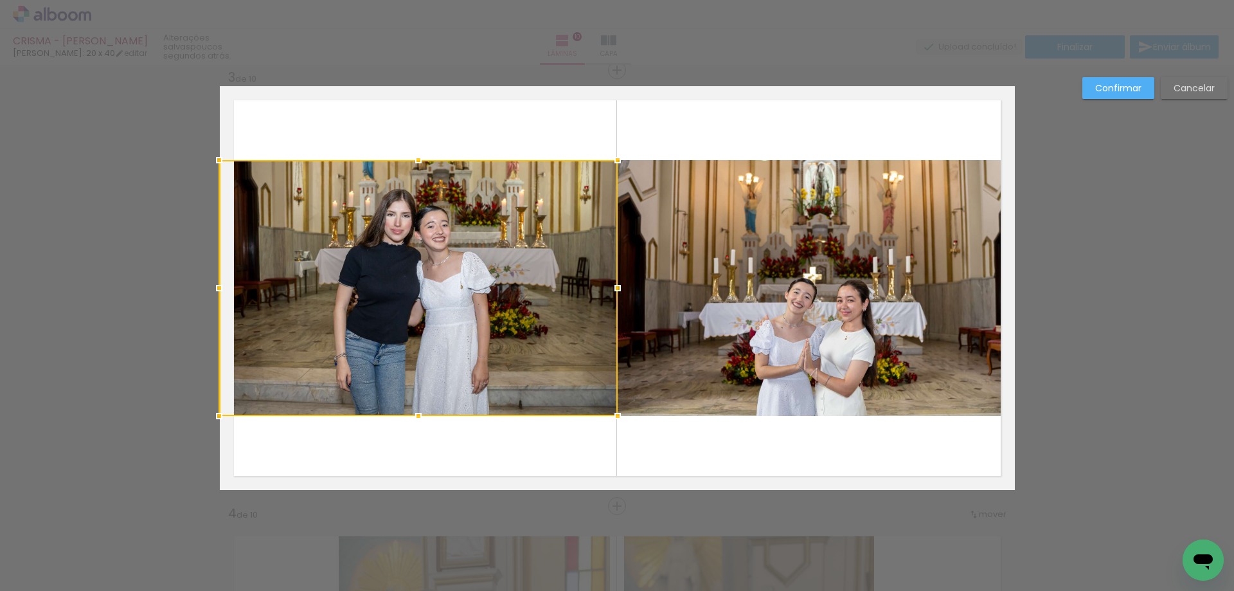
drag, startPoint x: 211, startPoint y: 287, endPoint x: 194, endPoint y: 284, distance: 16.9
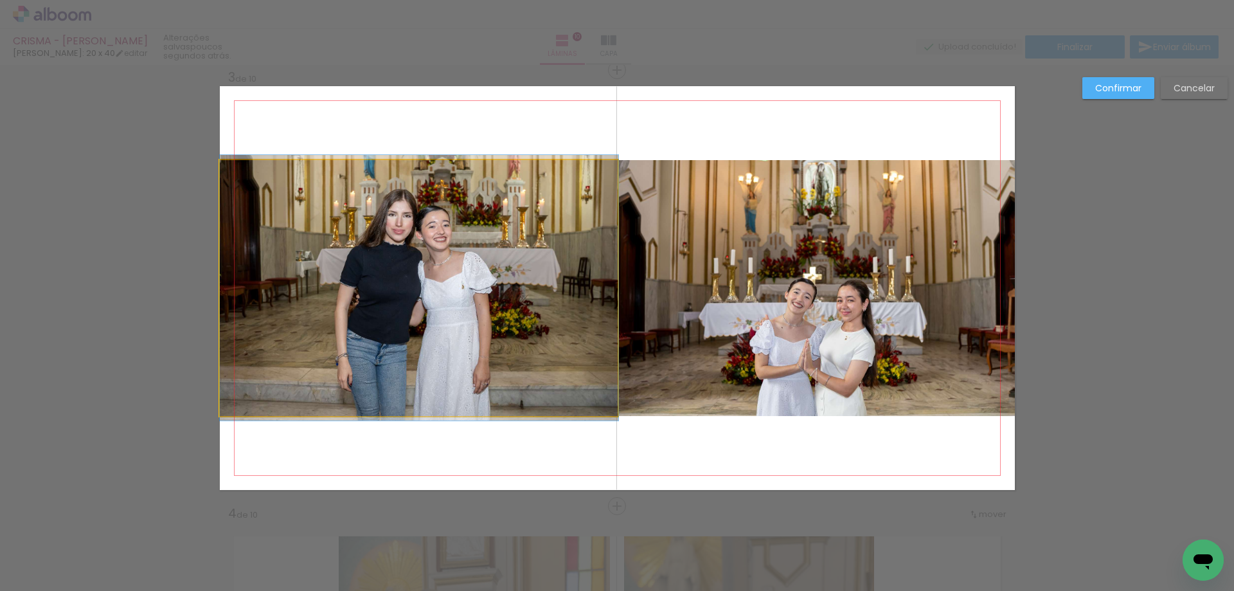
click at [260, 284] on quentale-photo at bounding box center [419, 288] width 399 height 256
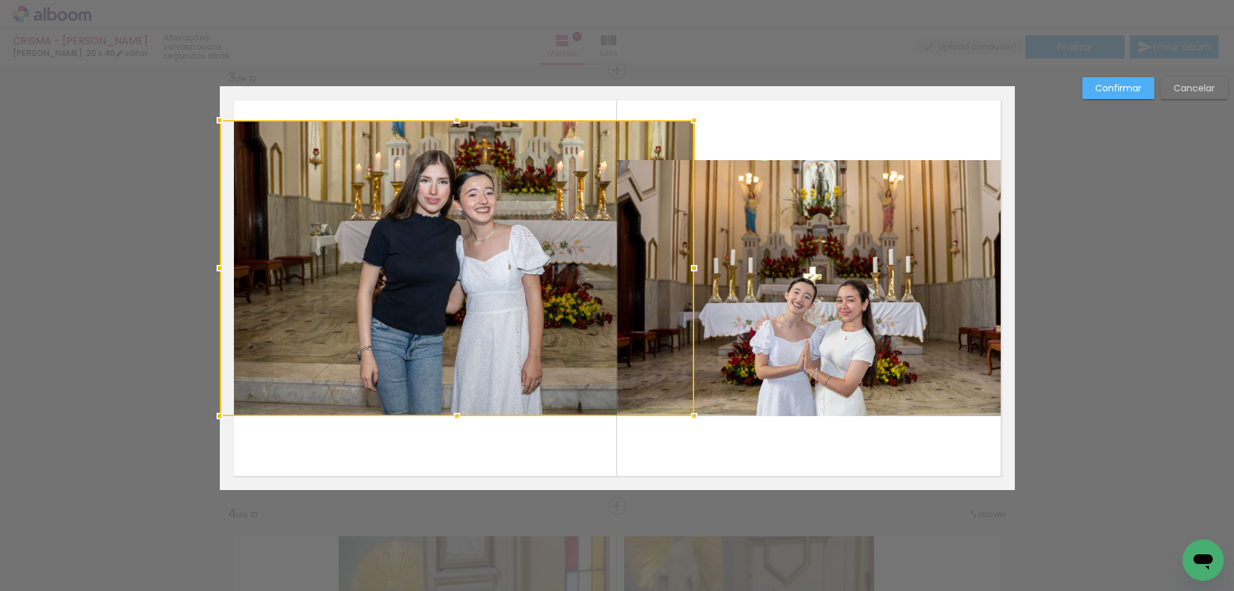
drag, startPoint x: 412, startPoint y: 156, endPoint x: 415, endPoint y: 121, distance: 35.5
click at [415, 121] on album-spread "3 de 10" at bounding box center [617, 288] width 795 height 404
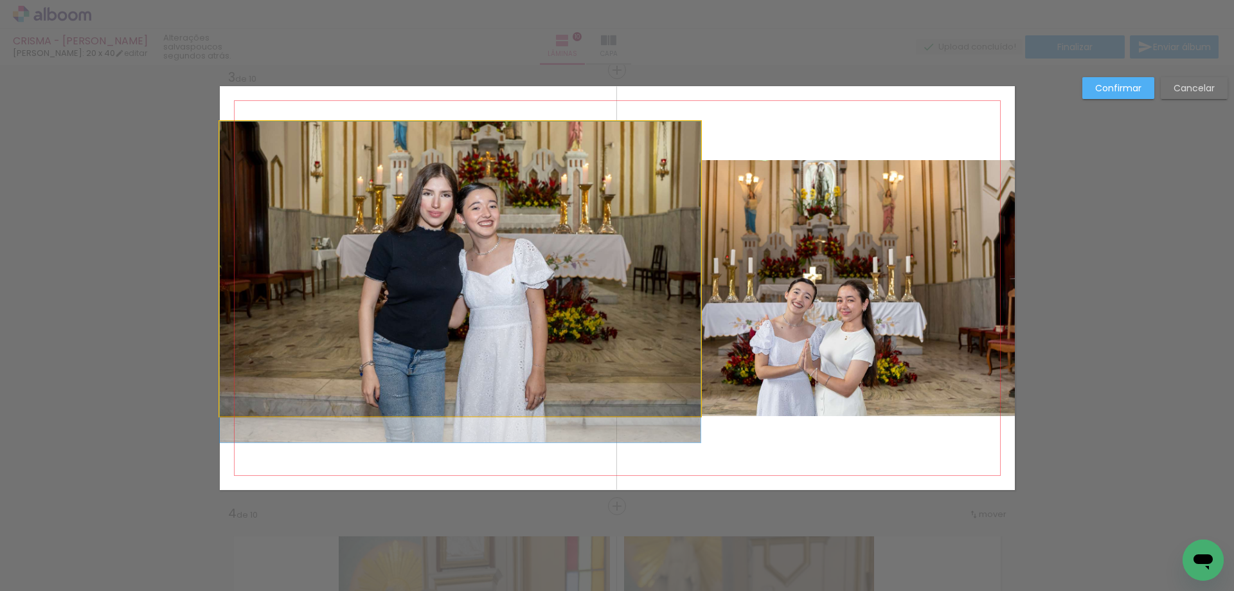
drag, startPoint x: 447, startPoint y: 172, endPoint x: 386, endPoint y: 199, distance: 67.1
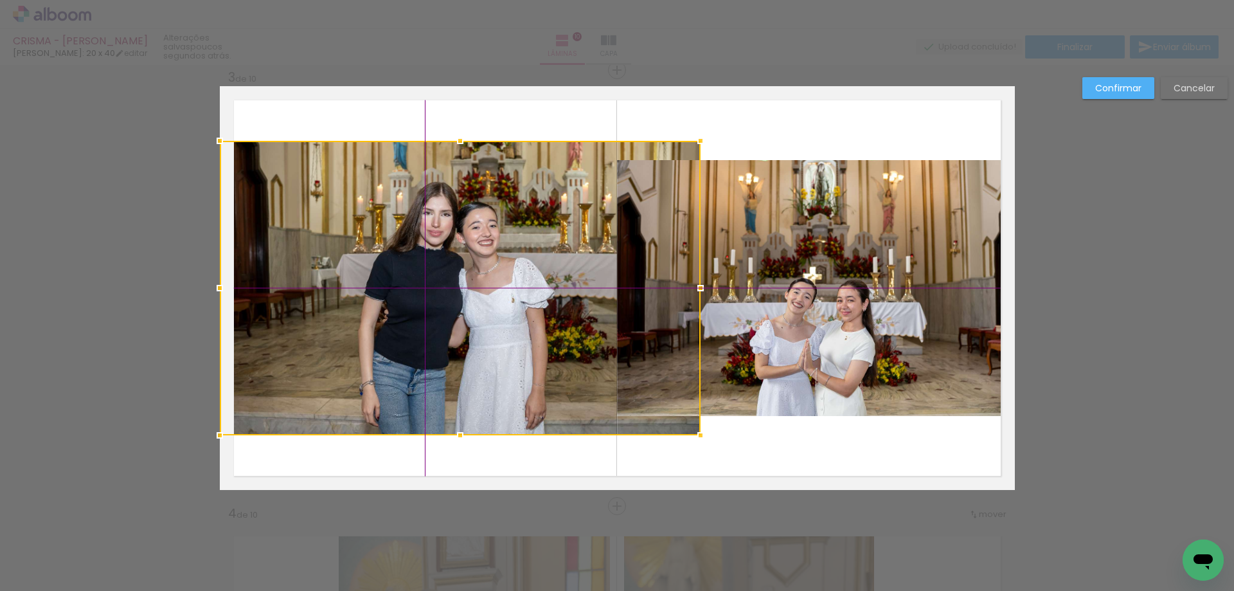
drag, startPoint x: 425, startPoint y: 264, endPoint x: 411, endPoint y: 253, distance: 17.9
click at [410, 250] on div at bounding box center [460, 288] width 481 height 294
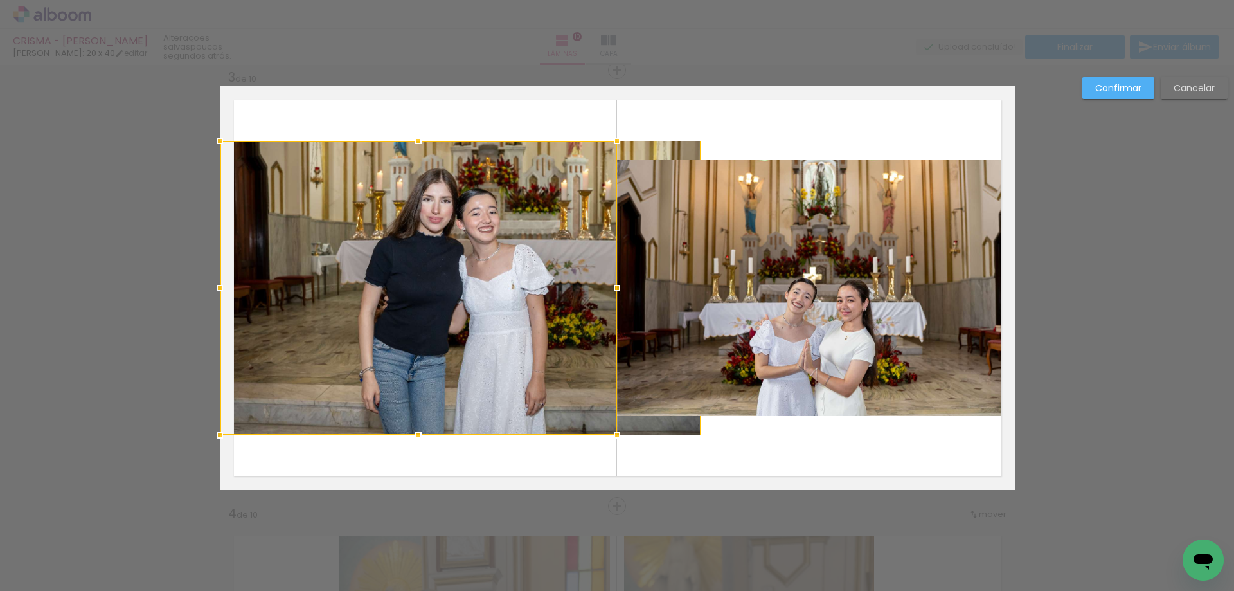
drag, startPoint x: 697, startPoint y: 285, endPoint x: 629, endPoint y: 285, distance: 67.5
click at [617, 285] on div at bounding box center [418, 288] width 397 height 294
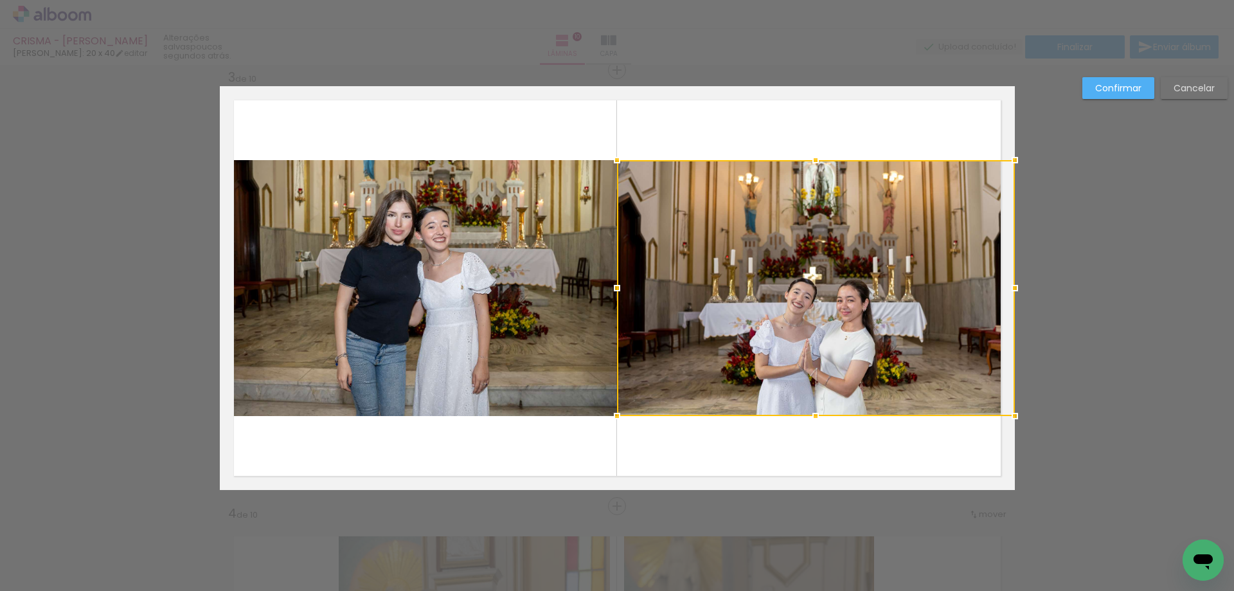
click at [498, 244] on quentale-photo at bounding box center [418, 288] width 397 height 256
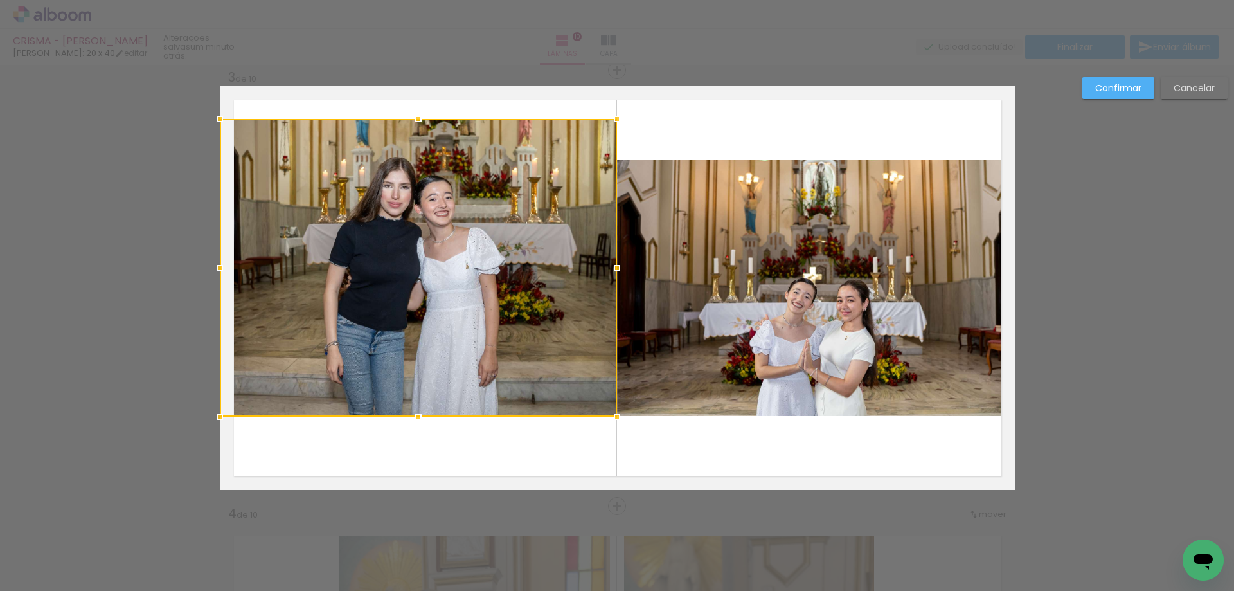
drag, startPoint x: 413, startPoint y: 158, endPoint x: 410, endPoint y: 117, distance: 41.2
click at [410, 117] on div at bounding box center [419, 119] width 26 height 26
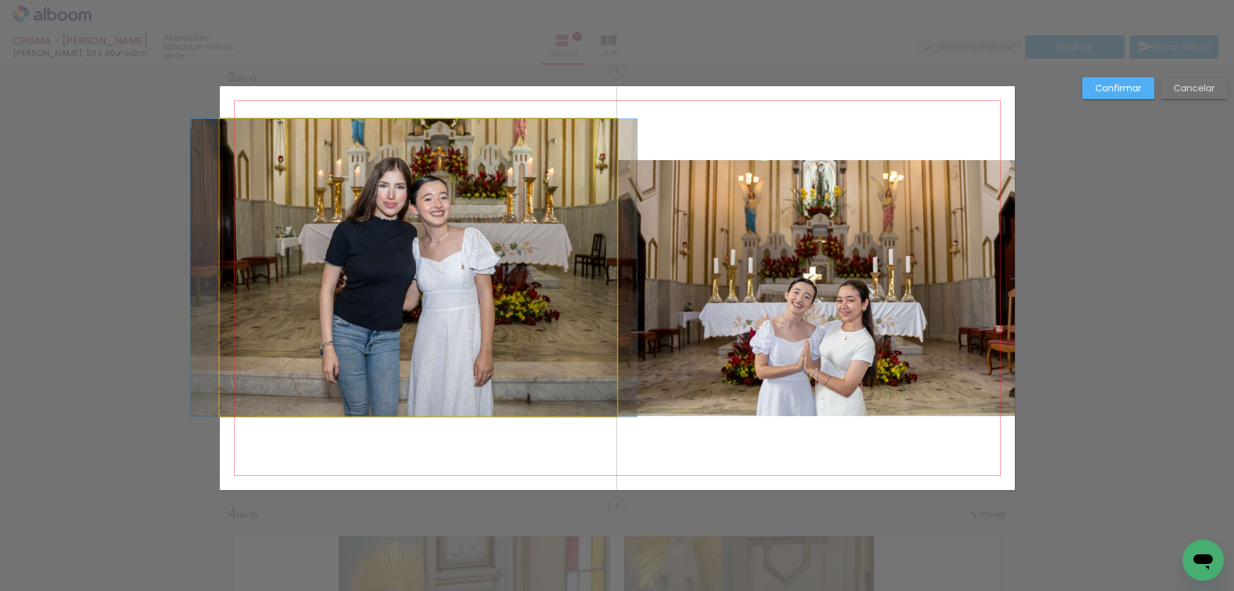
drag, startPoint x: 412, startPoint y: 188, endPoint x: 408, endPoint y: 201, distance: 14.0
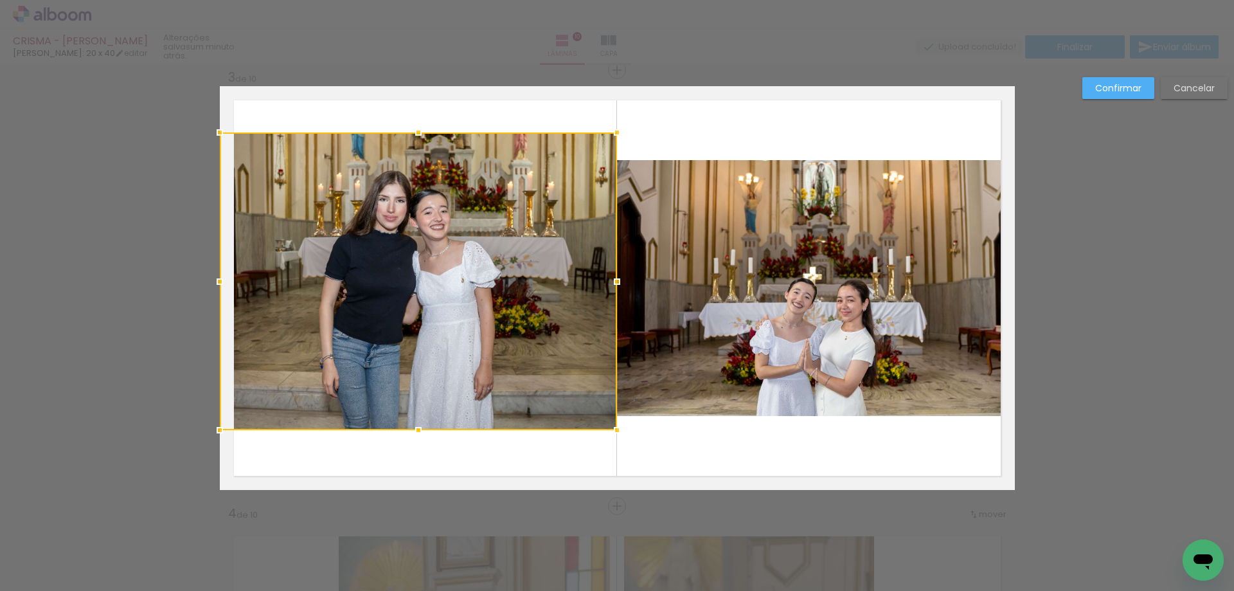
drag, startPoint x: 409, startPoint y: 206, endPoint x: 406, endPoint y: 219, distance: 13.3
click at [406, 219] on div at bounding box center [418, 281] width 397 height 298
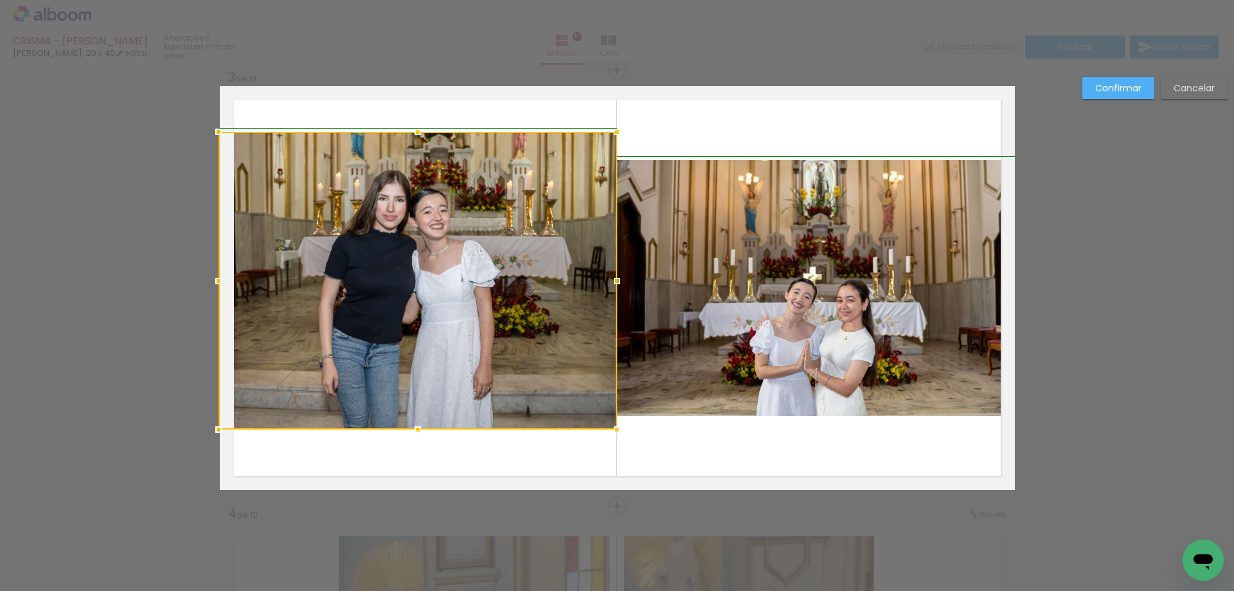
click at [211, 280] on div at bounding box center [219, 281] width 26 height 26
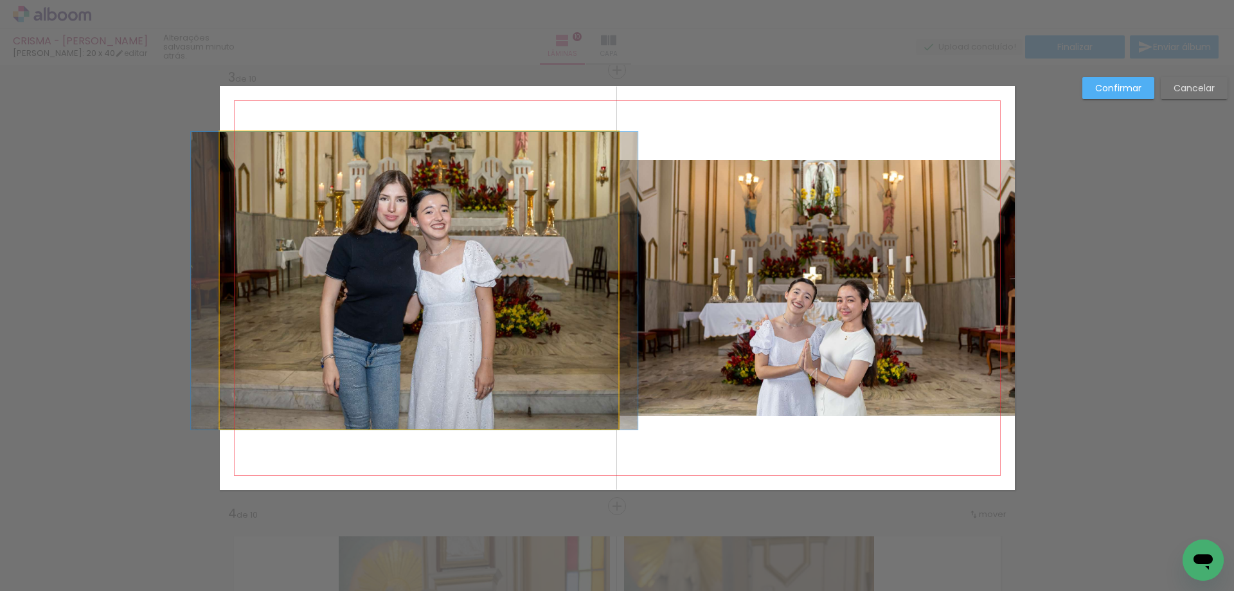
click at [341, 289] on quentale-photo at bounding box center [419, 281] width 399 height 298
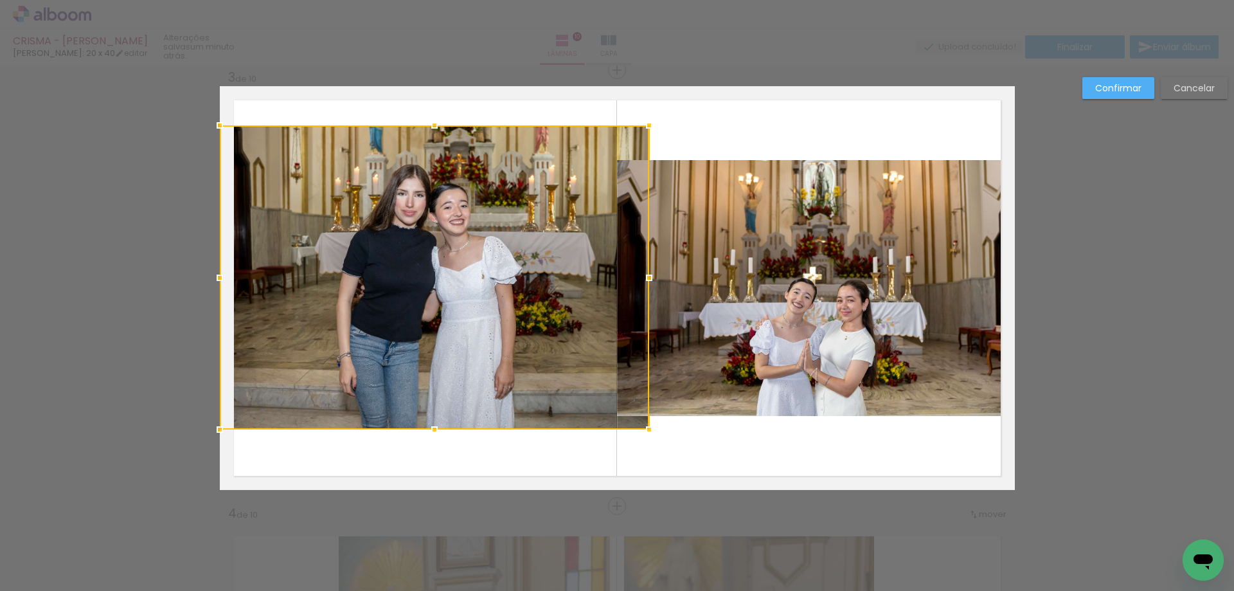
drag, startPoint x: 414, startPoint y: 133, endPoint x: 411, endPoint y: 126, distance: 7.5
click at [411, 126] on div at bounding box center [434, 277] width 429 height 304
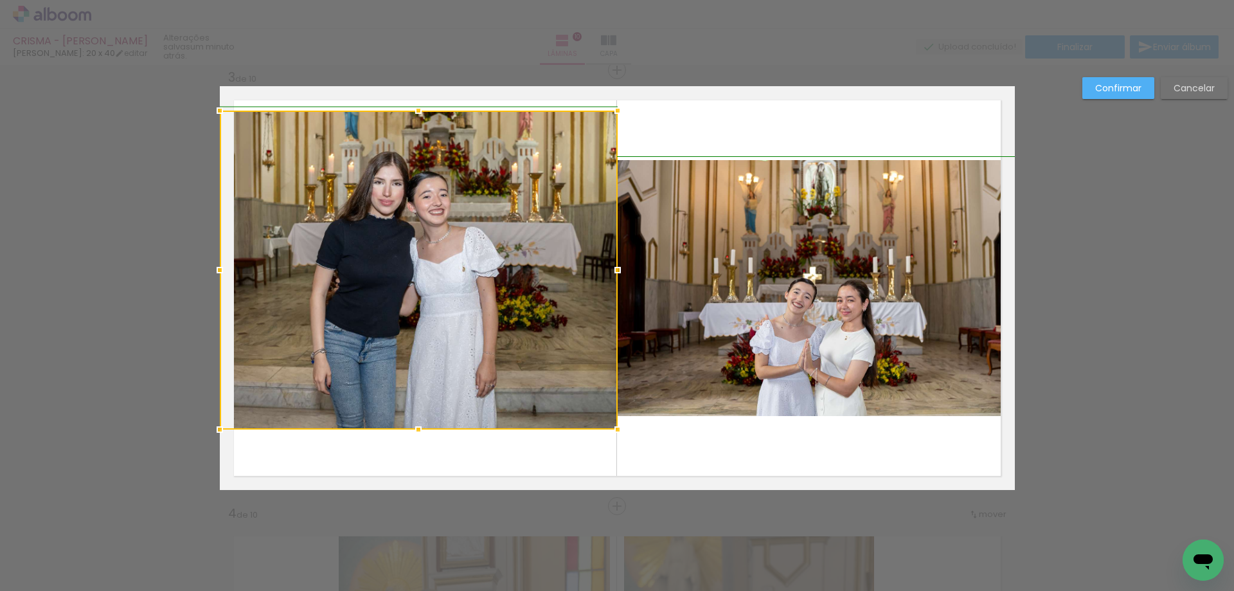
drag, startPoint x: 647, startPoint y: 124, endPoint x: 615, endPoint y: 111, distance: 35.2
click at [615, 111] on div at bounding box center [618, 111] width 26 height 26
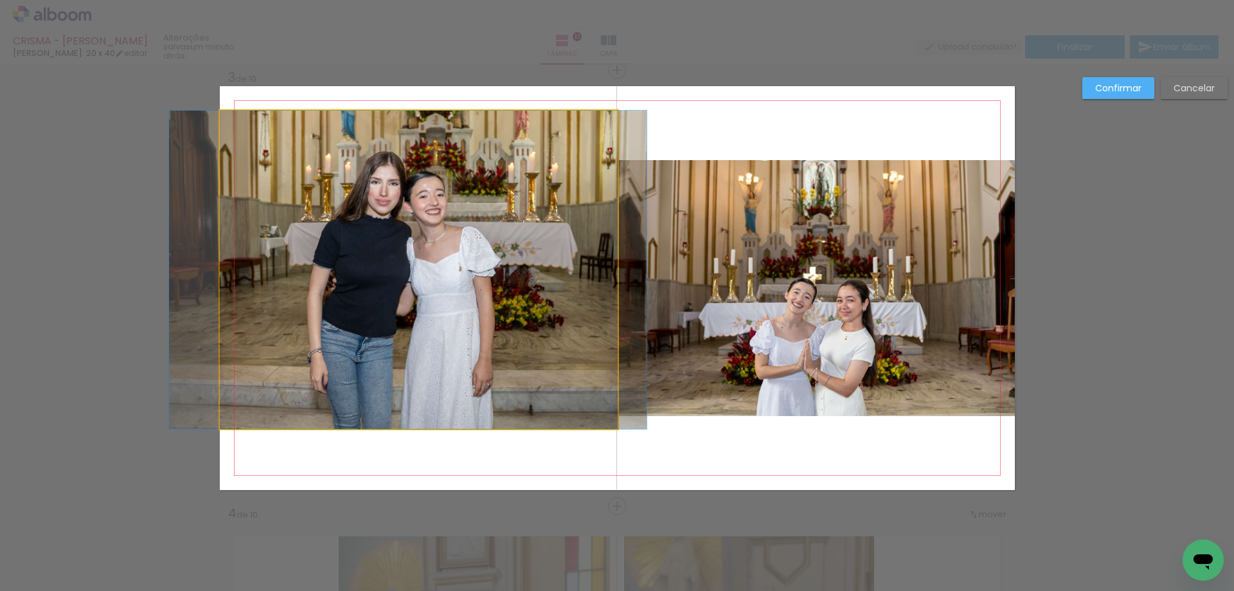
drag, startPoint x: 573, startPoint y: 147, endPoint x: 572, endPoint y: 156, distance: 9.0
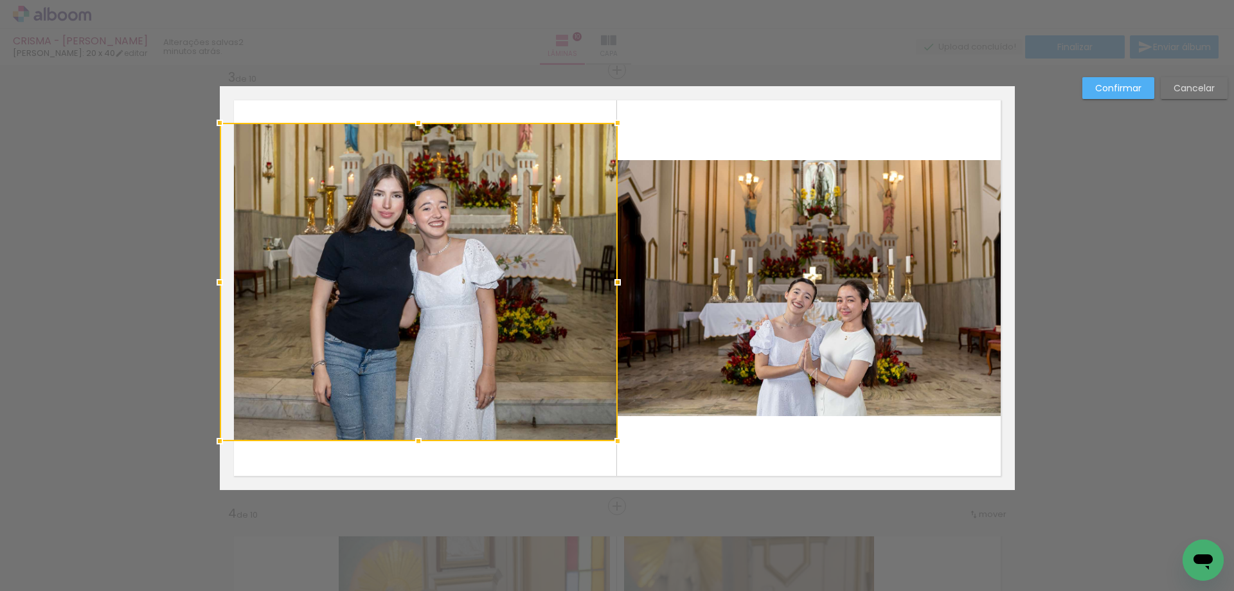
drag, startPoint x: 569, startPoint y: 179, endPoint x: 567, endPoint y: 191, distance: 12.4
click at [567, 191] on div at bounding box center [419, 282] width 398 height 318
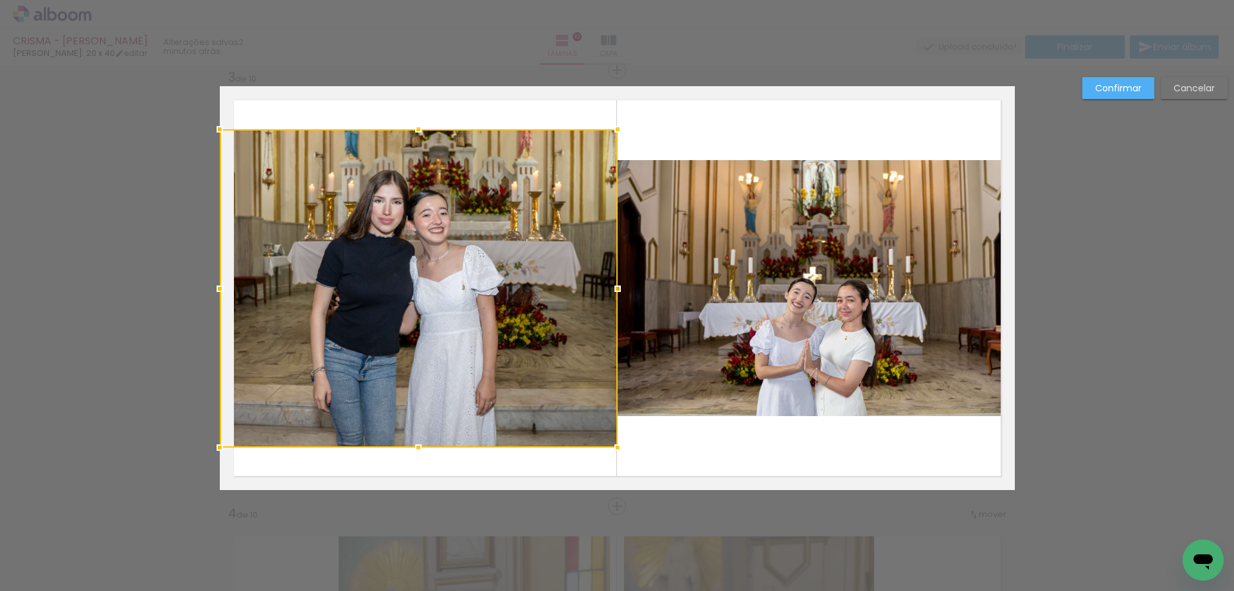
drag, startPoint x: 563, startPoint y: 194, endPoint x: 557, endPoint y: 197, distance: 7.2
click at [558, 197] on div at bounding box center [419, 288] width 398 height 318
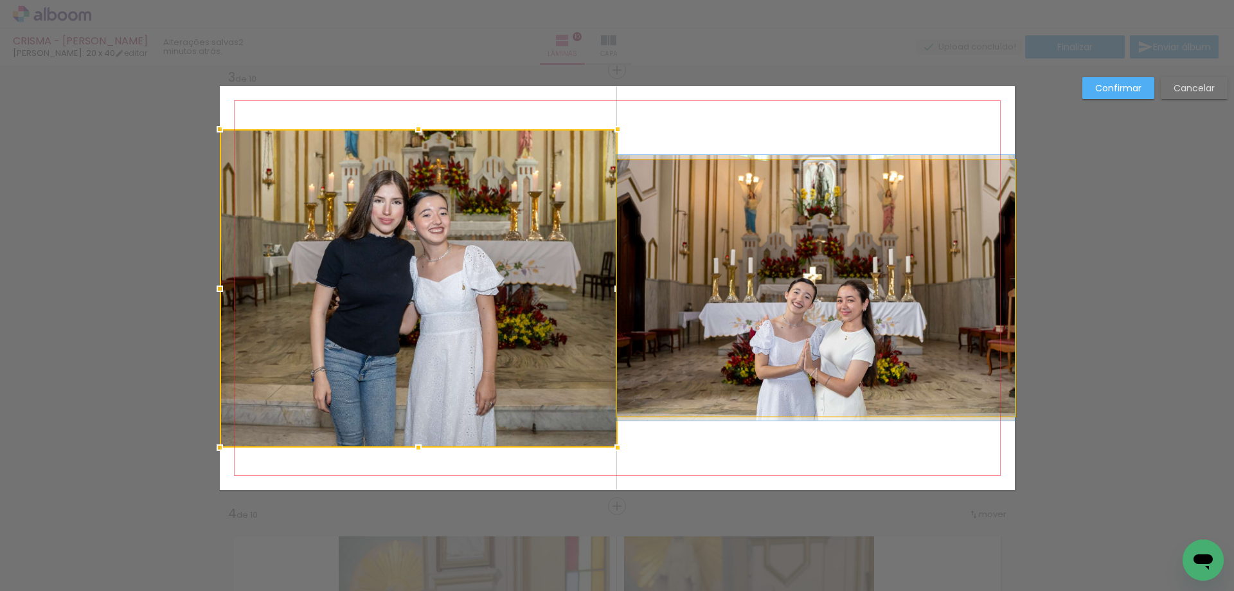
click at [803, 357] on quentale-photo at bounding box center [816, 288] width 398 height 256
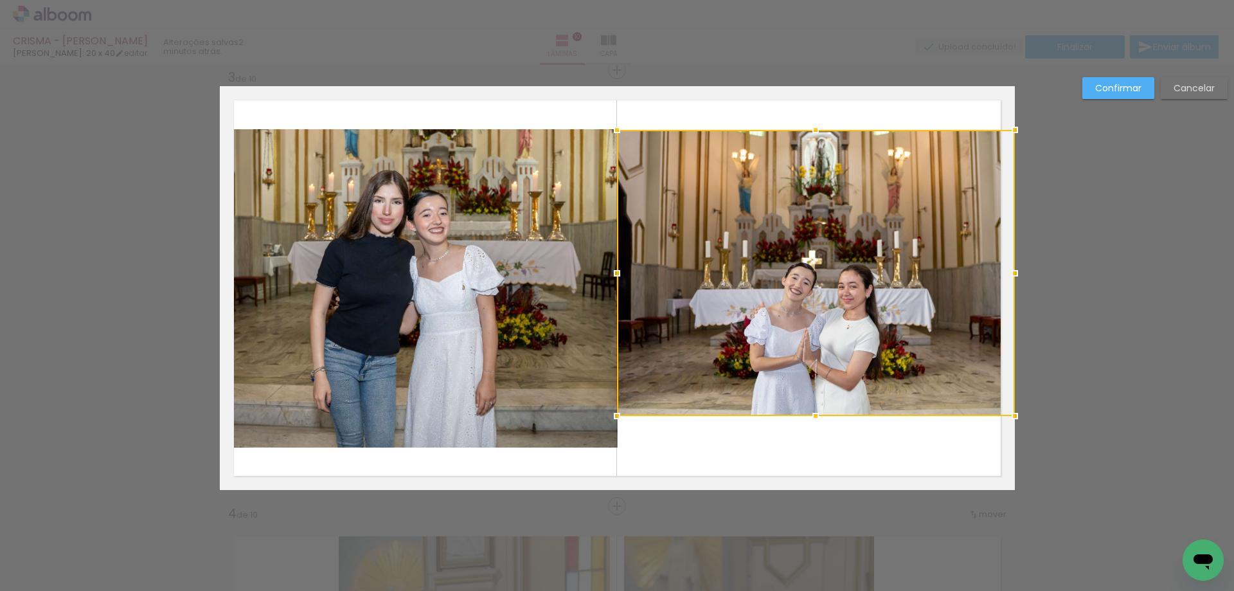
drag, startPoint x: 810, startPoint y: 161, endPoint x: 810, endPoint y: 134, distance: 26.4
click at [810, 134] on div at bounding box center [816, 130] width 26 height 26
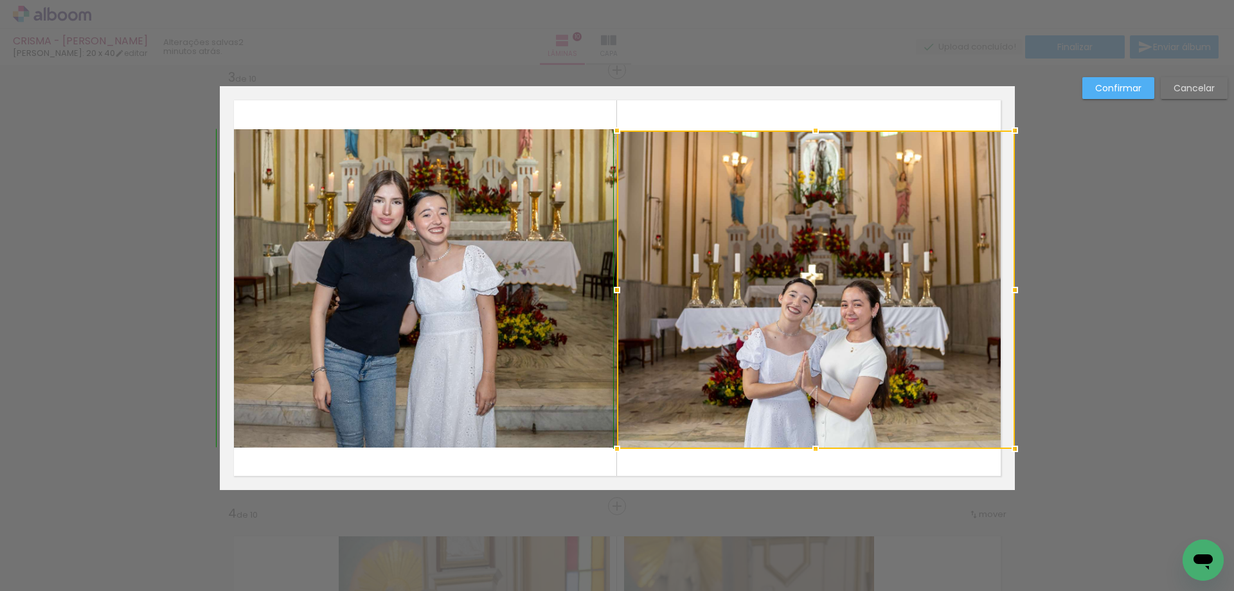
drag, startPoint x: 808, startPoint y: 415, endPoint x: 816, endPoint y: 442, distance: 28.7
click at [816, 442] on div at bounding box center [816, 449] width 26 height 26
click at [824, 465] on quentale-layouter at bounding box center [617, 288] width 795 height 404
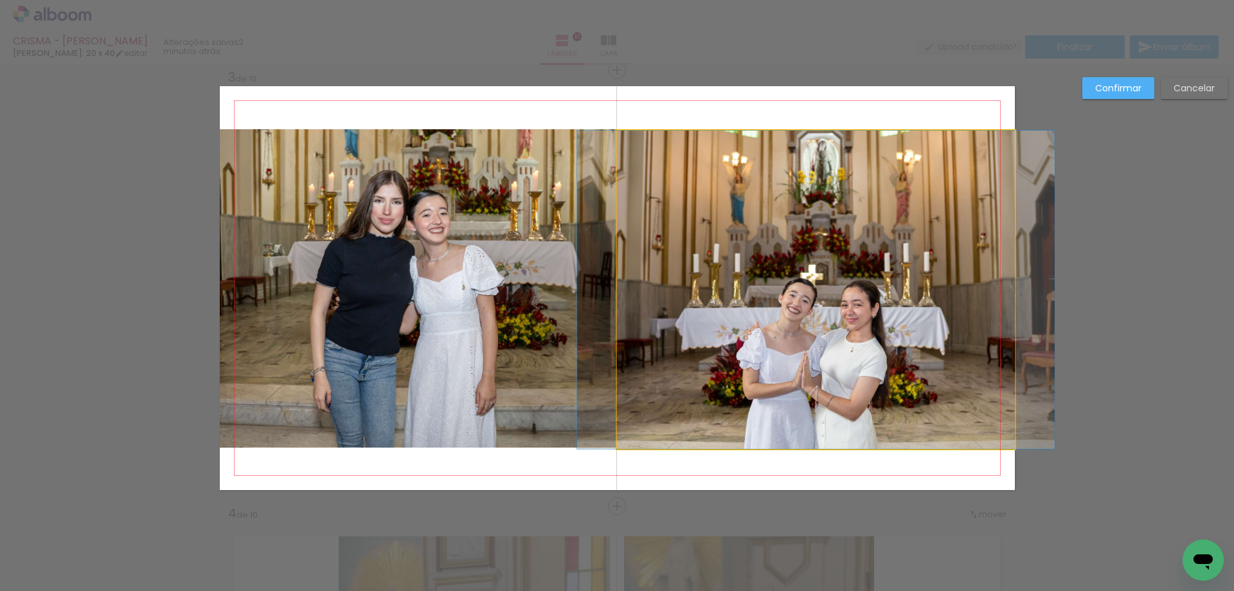
click at [796, 154] on quentale-photo at bounding box center [816, 290] width 398 height 318
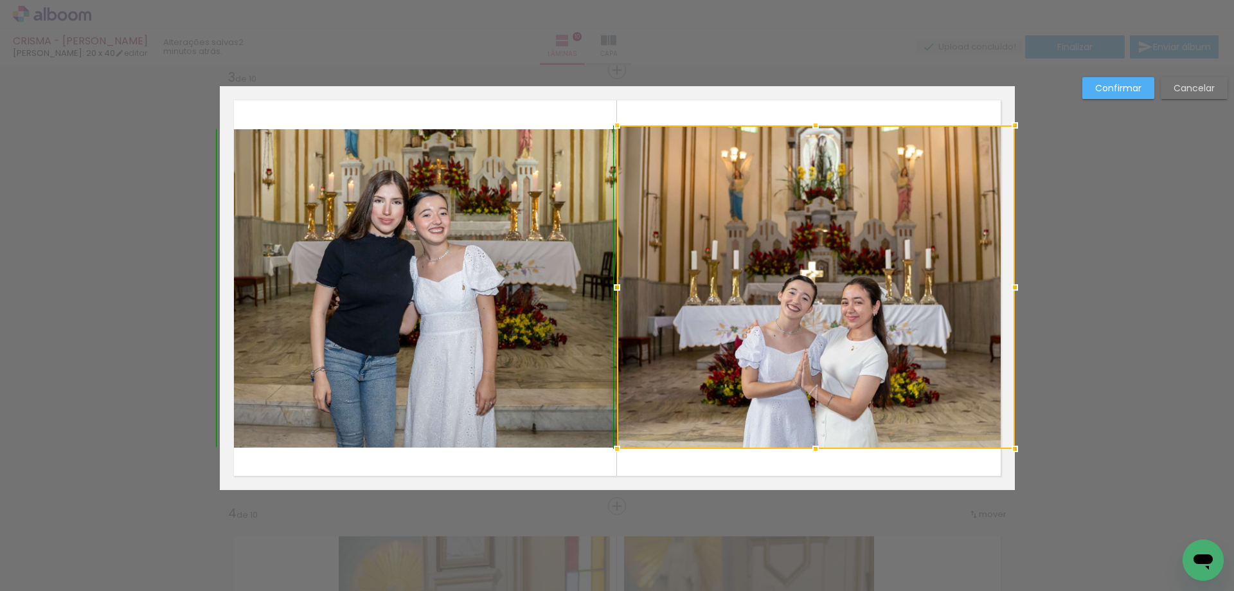
click at [810, 131] on div at bounding box center [816, 126] width 26 height 26
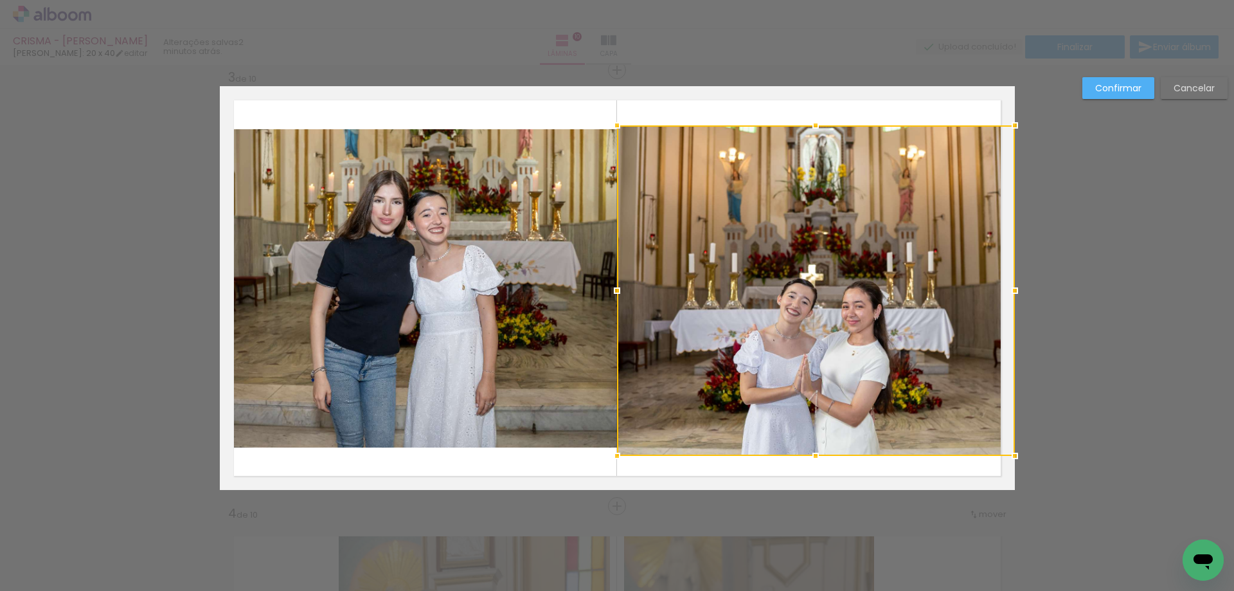
drag, startPoint x: 810, startPoint y: 450, endPoint x: 810, endPoint y: 457, distance: 7.1
click at [810, 457] on div at bounding box center [816, 456] width 26 height 26
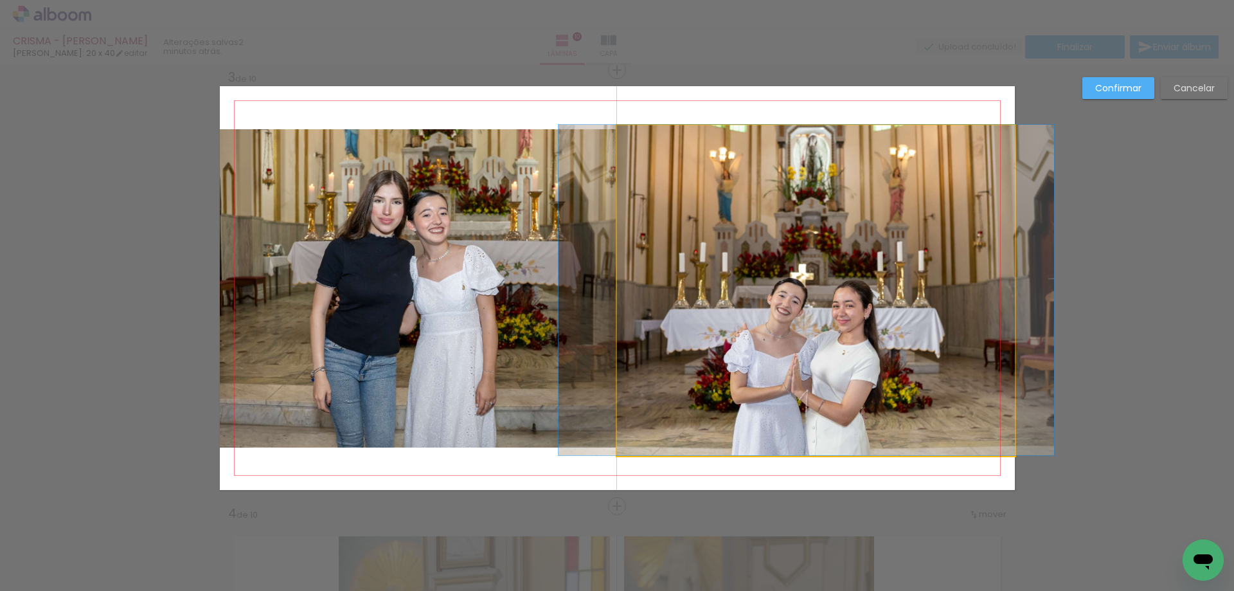
drag, startPoint x: 819, startPoint y: 430, endPoint x: 813, endPoint y: 428, distance: 6.7
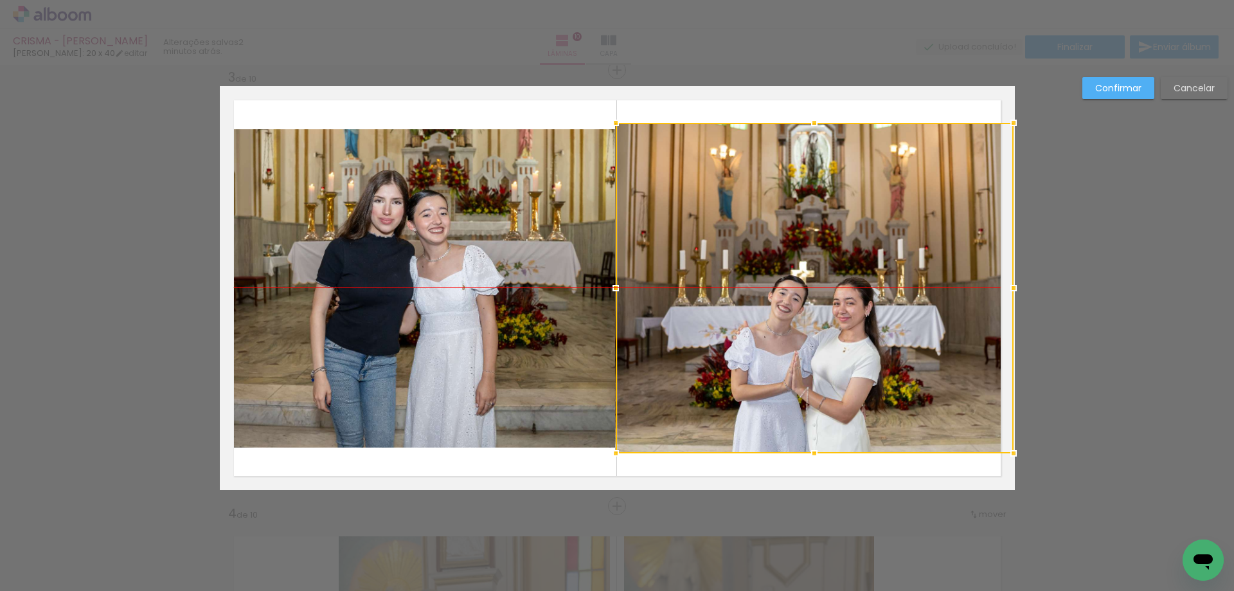
click at [815, 420] on div at bounding box center [815, 288] width 398 height 330
click at [823, 469] on quentale-layouter at bounding box center [617, 288] width 795 height 404
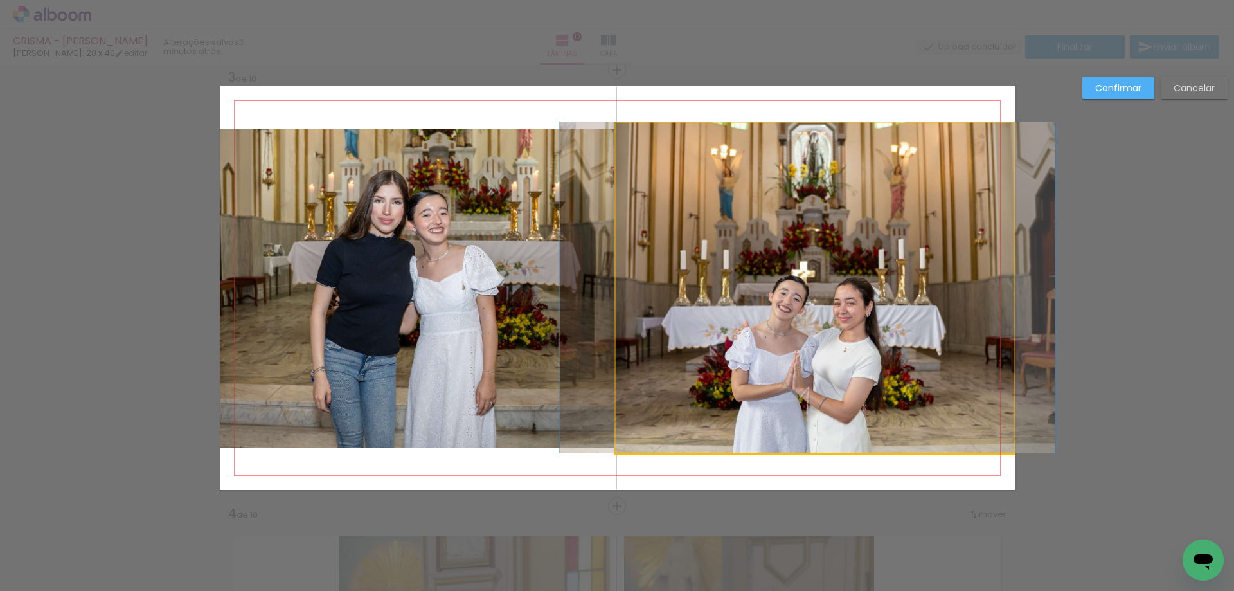
click at [670, 359] on quentale-photo at bounding box center [815, 288] width 398 height 330
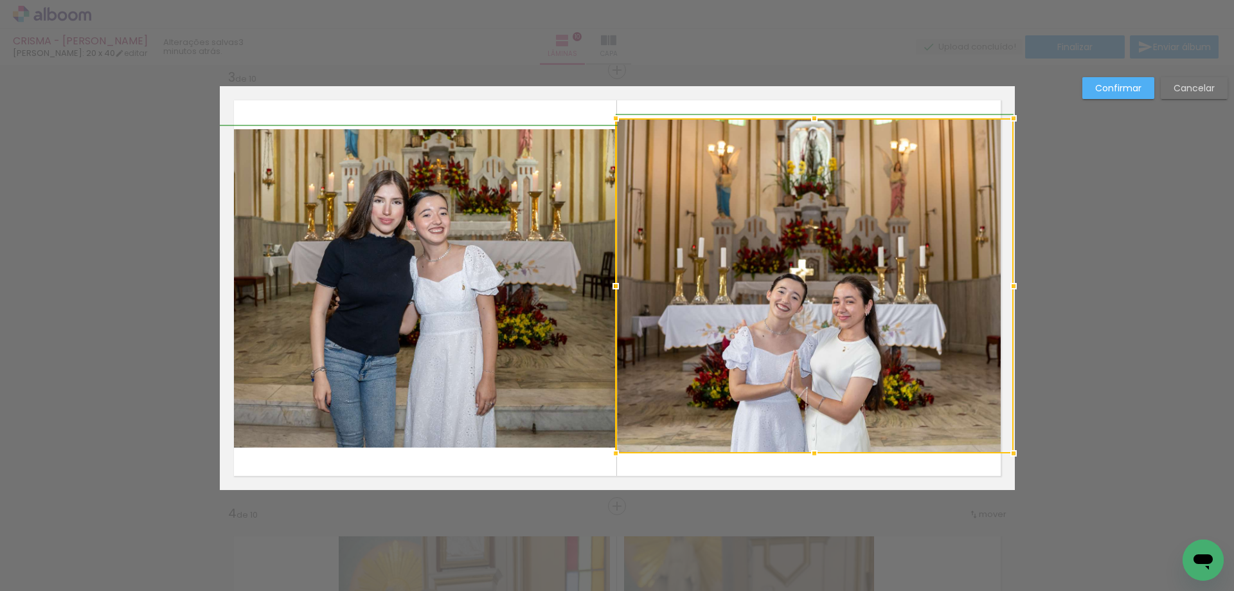
drag, startPoint x: 609, startPoint y: 122, endPoint x: 614, endPoint y: 116, distance: 7.7
click at [614, 116] on div at bounding box center [616, 118] width 26 height 26
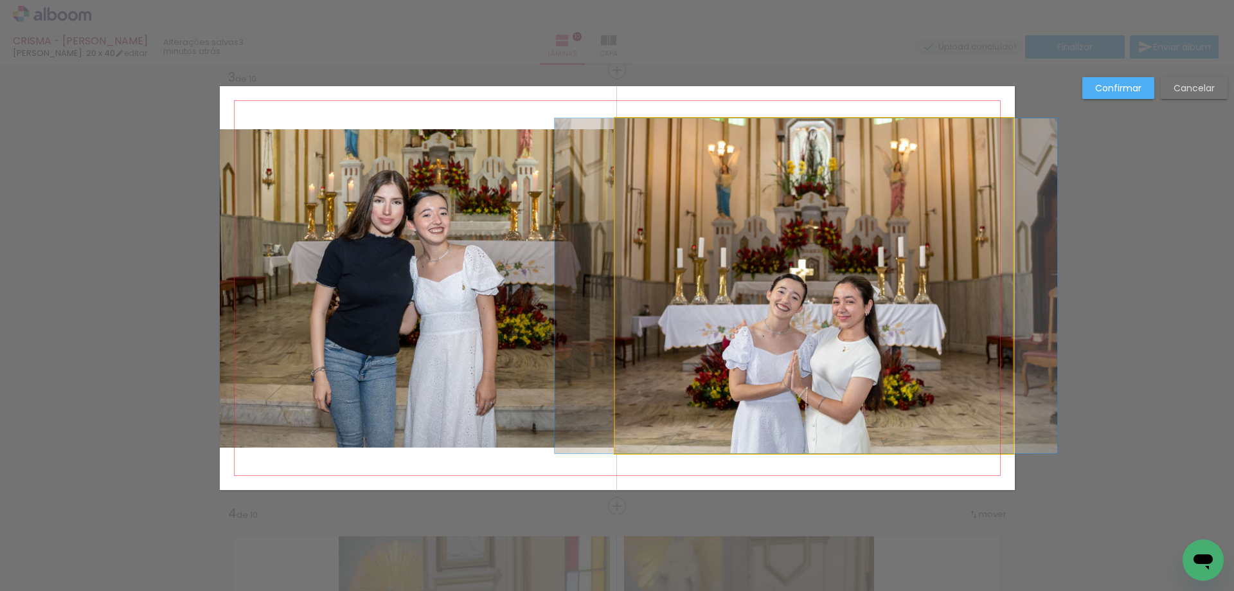
click at [636, 190] on quentale-photo at bounding box center [814, 285] width 398 height 335
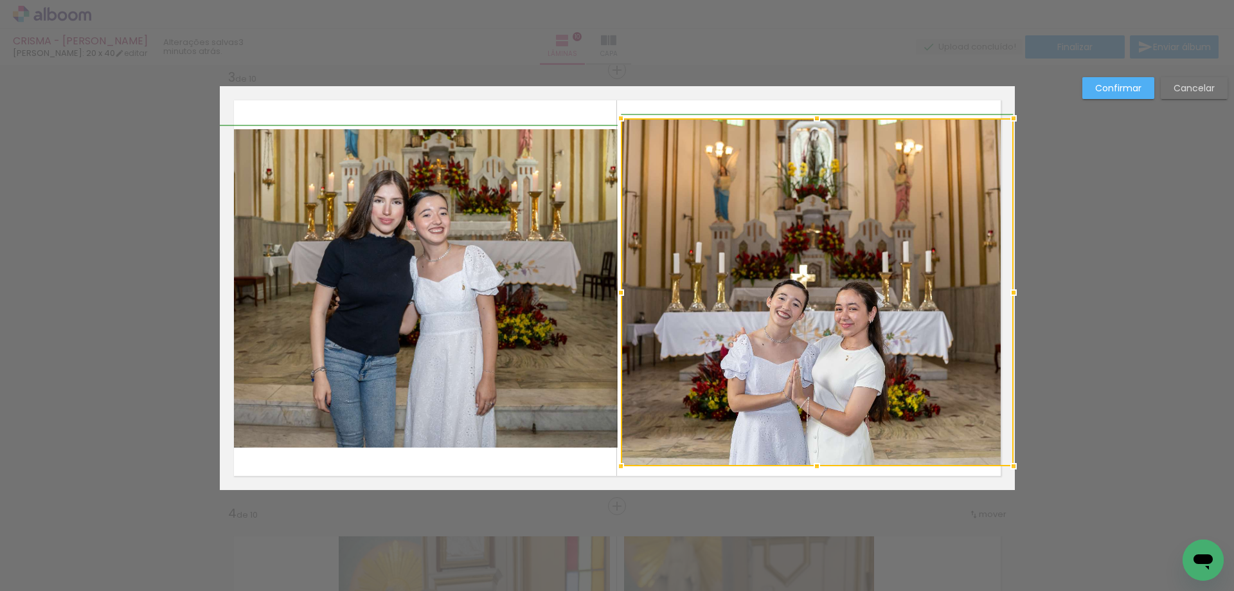
drag, startPoint x: 611, startPoint y: 453, endPoint x: 604, endPoint y: 465, distance: 13.8
click at [608, 465] on div at bounding box center [621, 466] width 26 height 26
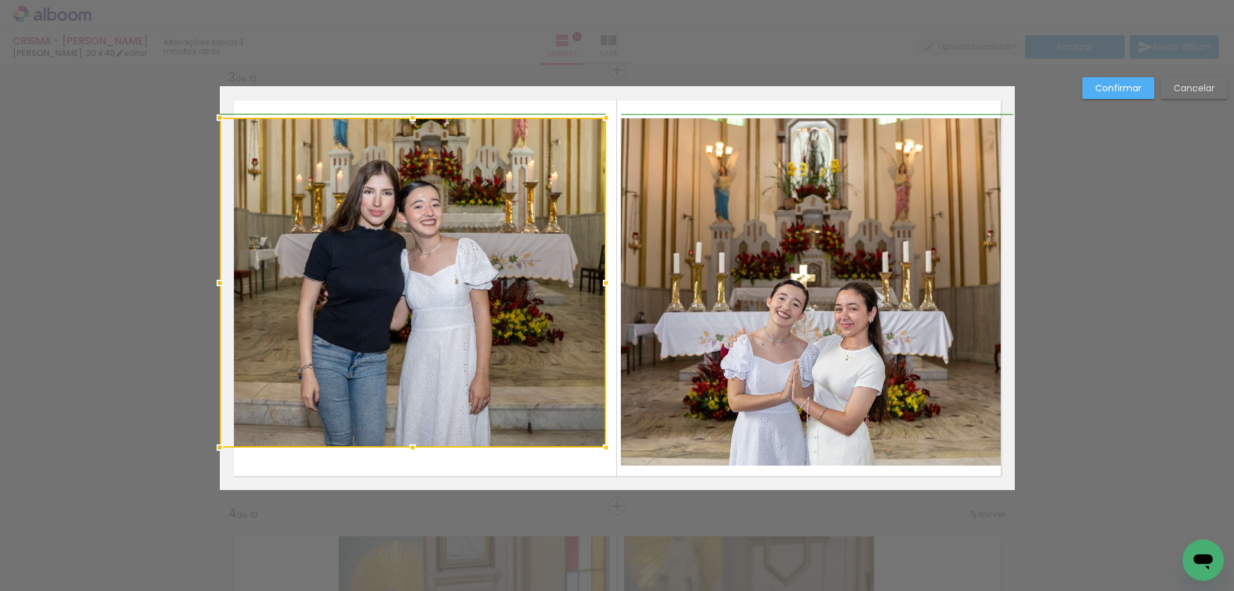
drag, startPoint x: 613, startPoint y: 128, endPoint x: 611, endPoint y: 117, distance: 11.1
click at [611, 117] on div at bounding box center [606, 118] width 26 height 26
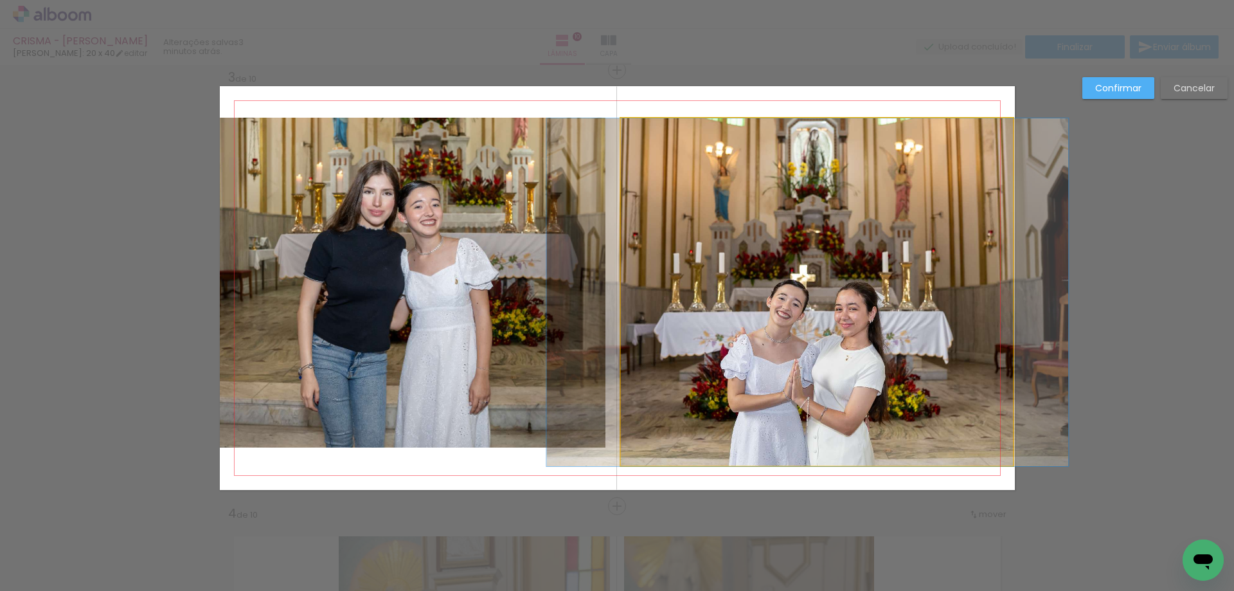
click at [656, 286] on quentale-photo at bounding box center [817, 292] width 393 height 348
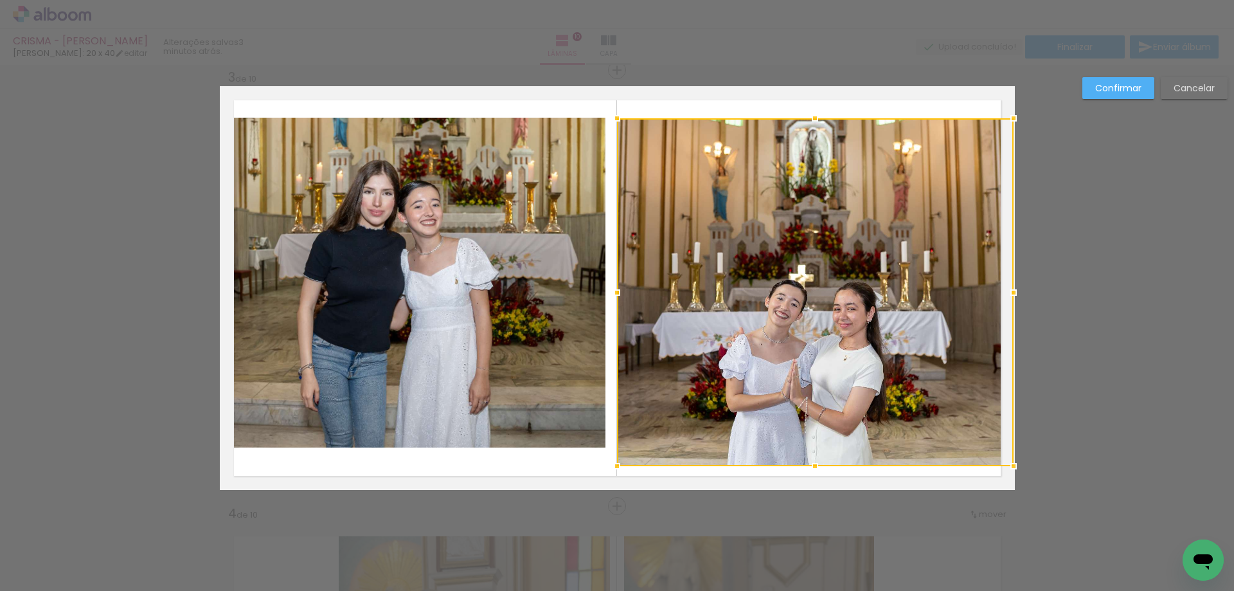
drag, startPoint x: 616, startPoint y: 291, endPoint x: 609, endPoint y: 292, distance: 7.2
click at [609, 292] on div at bounding box center [617, 293] width 26 height 26
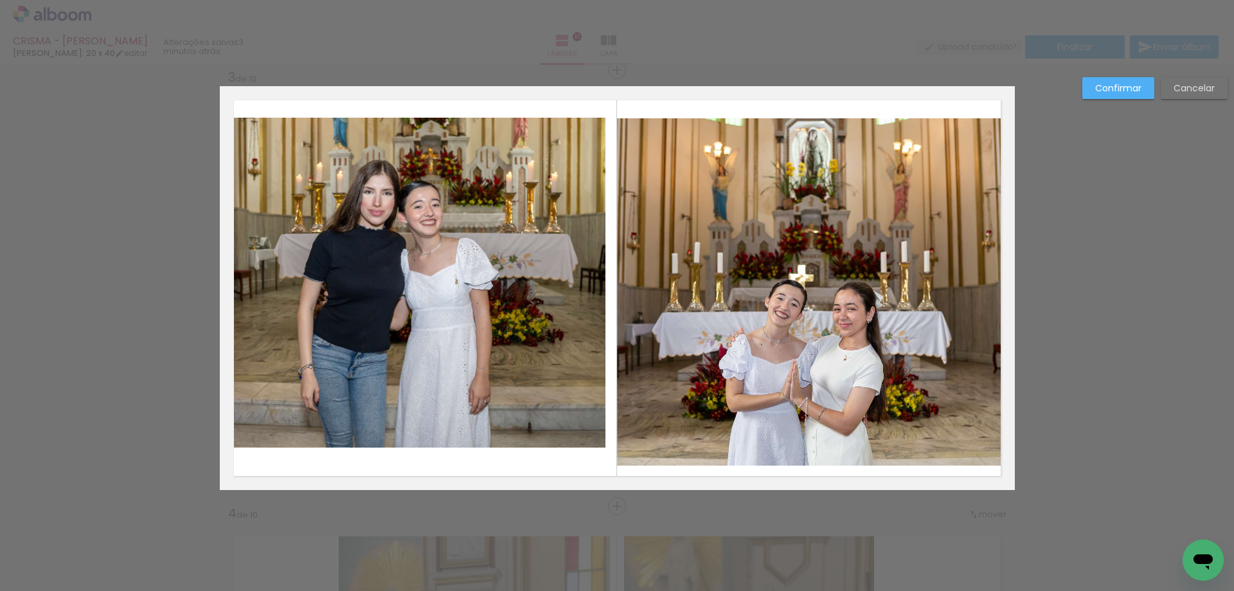
click at [607, 294] on quentale-layouter at bounding box center [617, 288] width 795 height 404
click at [589, 299] on quentale-photo at bounding box center [413, 283] width 386 height 330
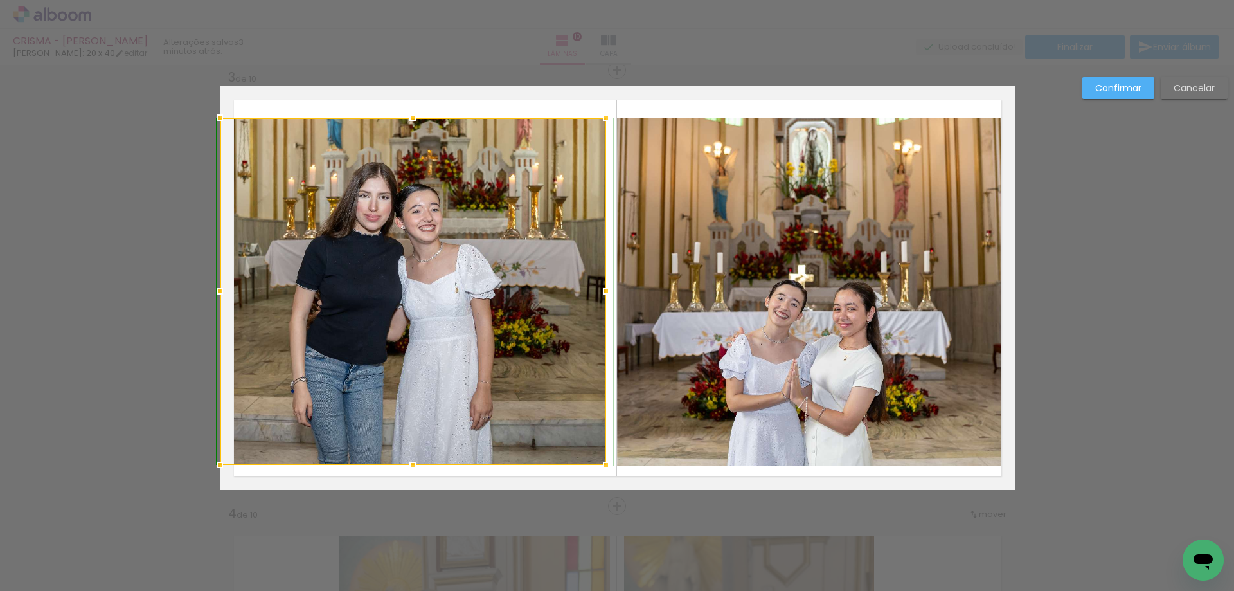
drag, startPoint x: 408, startPoint y: 447, endPoint x: 408, endPoint y: 462, distance: 14.8
click at [408, 462] on div at bounding box center [413, 465] width 26 height 26
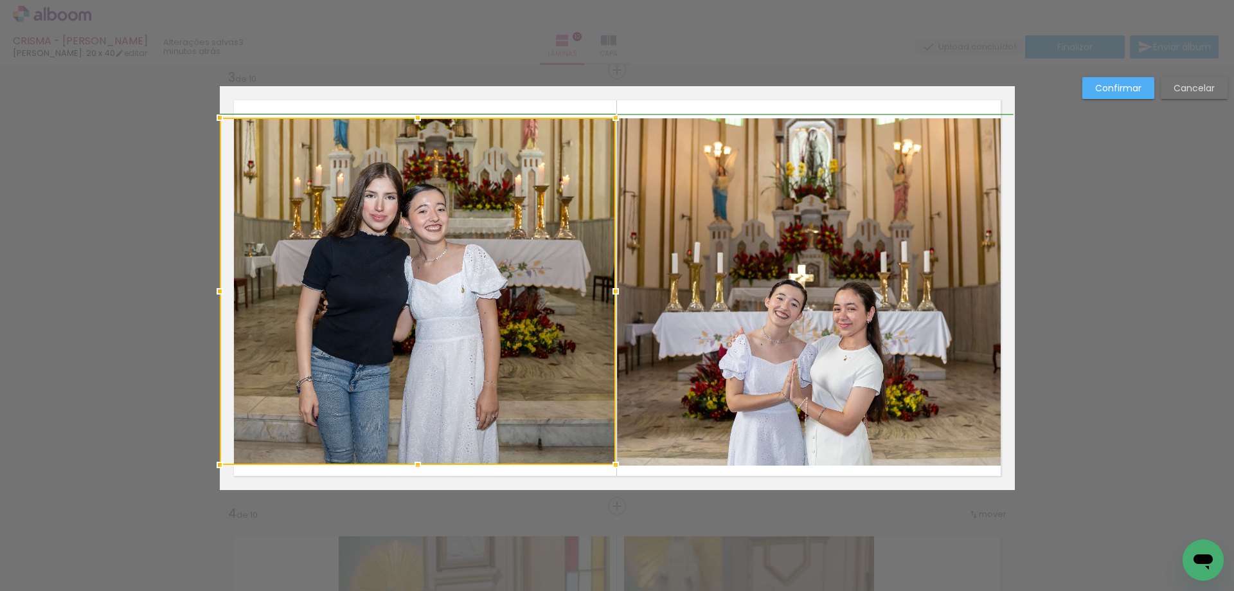
click at [603, 292] on div at bounding box center [616, 291] width 26 height 26
click at [607, 290] on div at bounding box center [617, 291] width 26 height 26
click at [633, 471] on quentale-layouter at bounding box center [617, 288] width 795 height 404
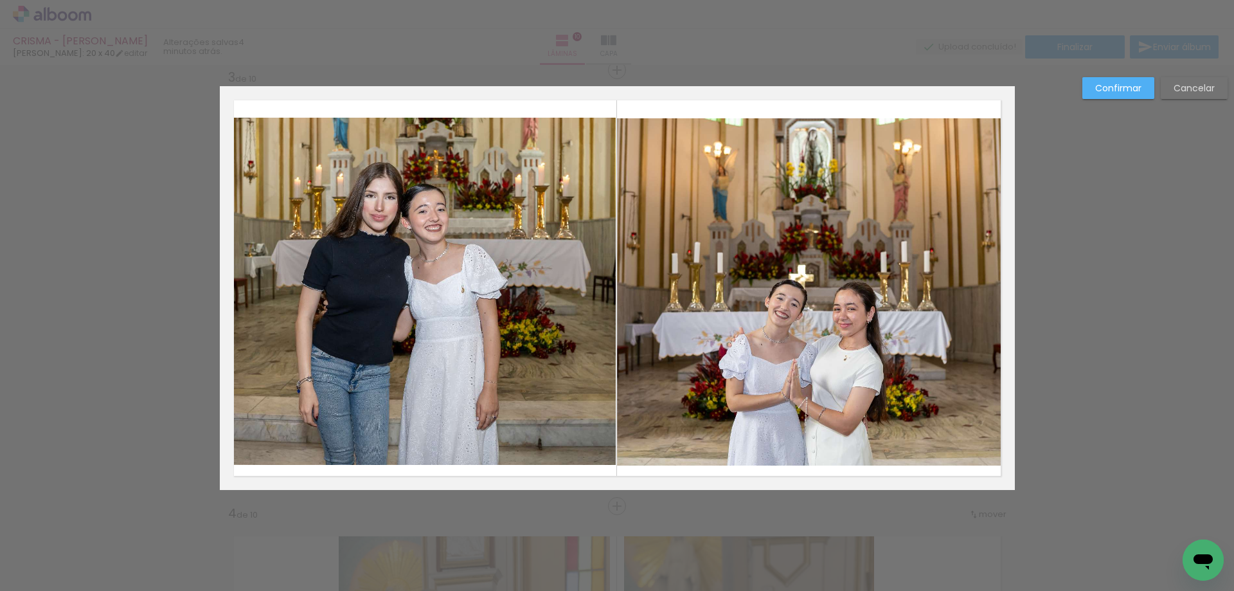
click at [887, 450] on quentale-photo at bounding box center [815, 292] width 396 height 348
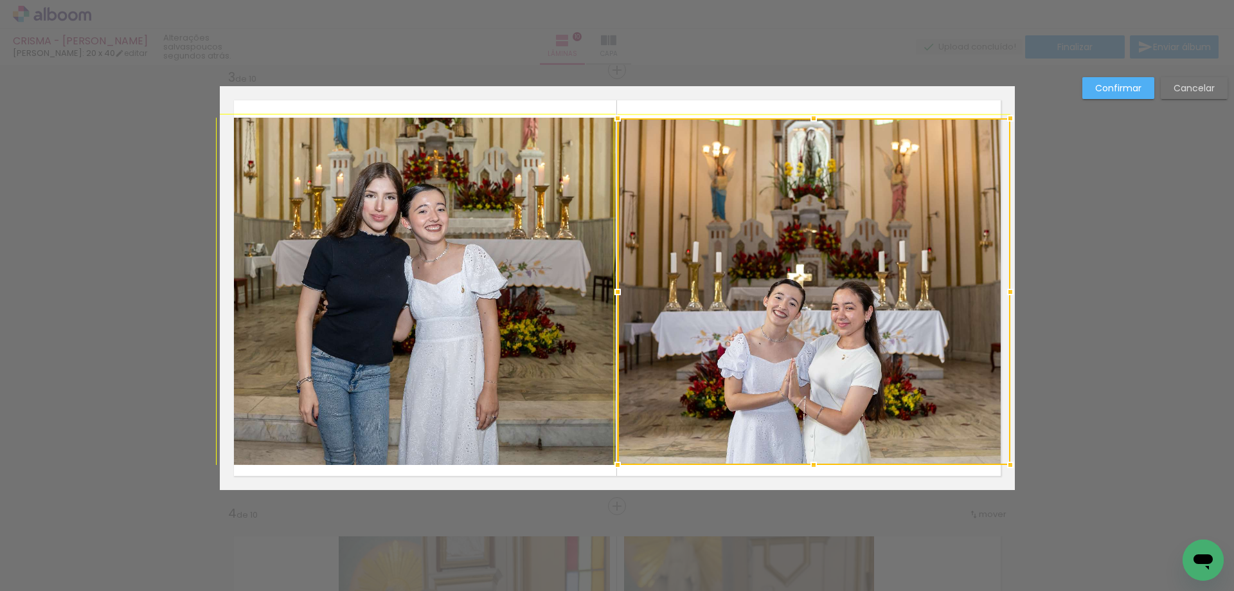
click at [1009, 462] on div at bounding box center [1011, 465] width 26 height 26
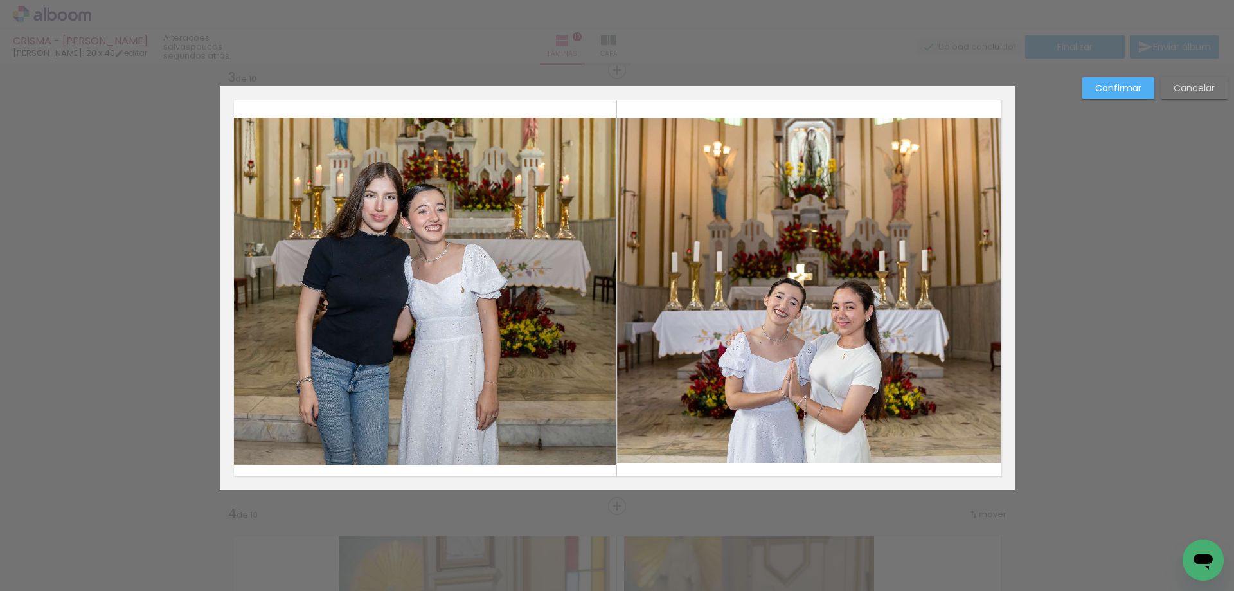
click at [986, 454] on quentale-photo at bounding box center [813, 290] width 393 height 345
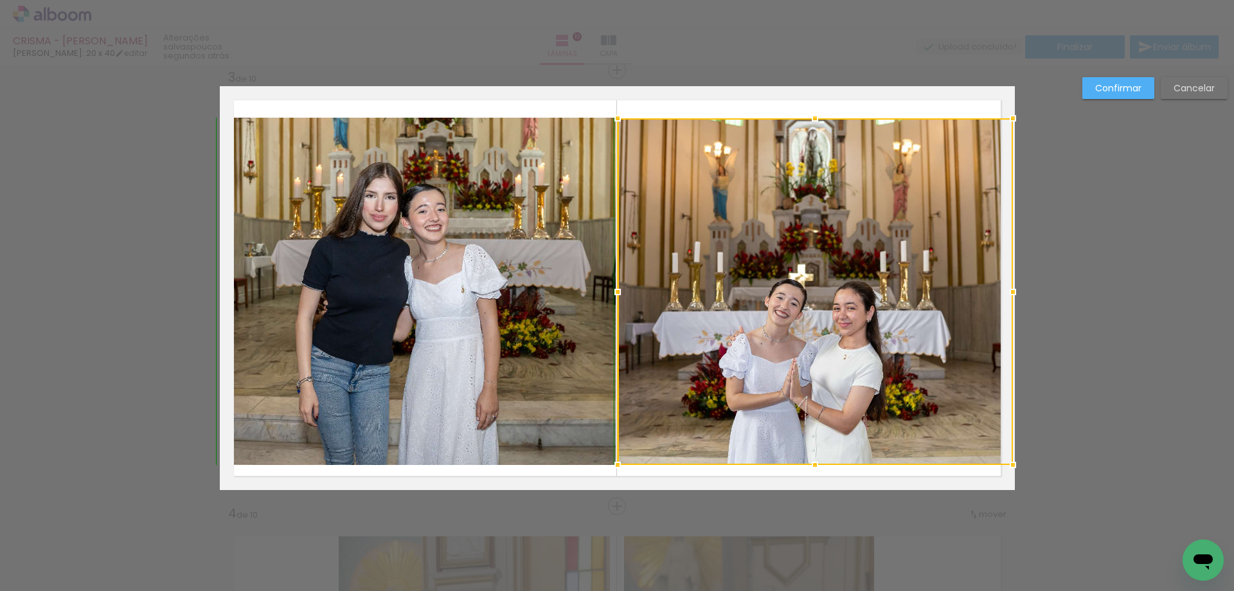
drag, startPoint x: 1007, startPoint y: 462, endPoint x: 1020, endPoint y: 467, distance: 13.6
click at [1020, 467] on div at bounding box center [1013, 465] width 26 height 26
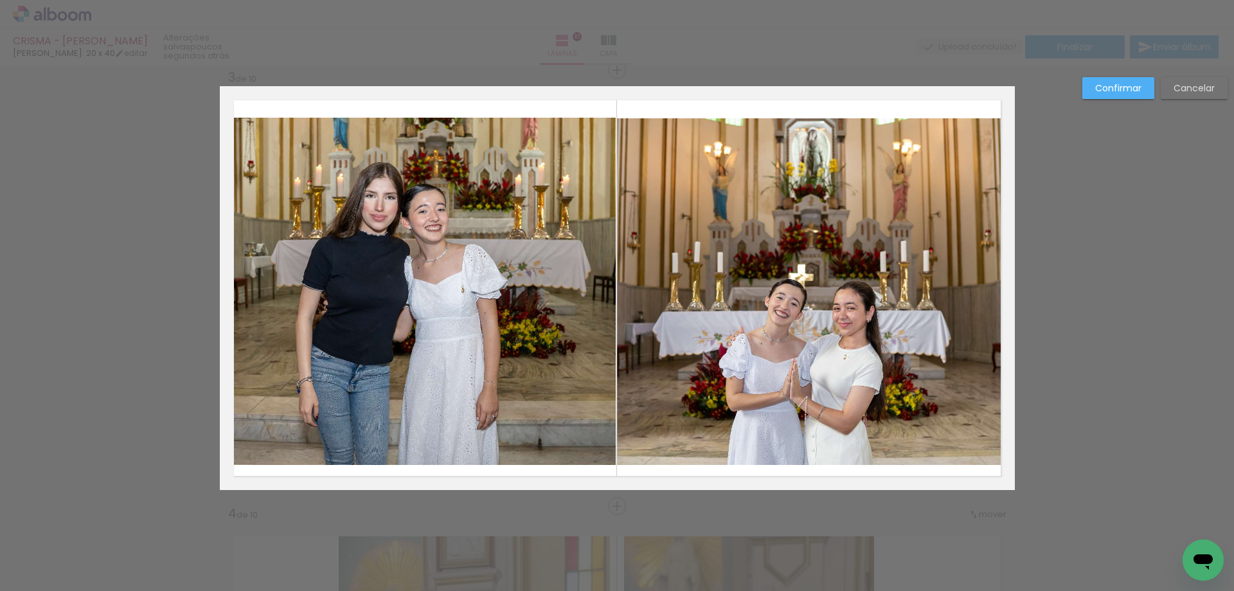
click at [988, 456] on quentale-photo at bounding box center [814, 291] width 395 height 347
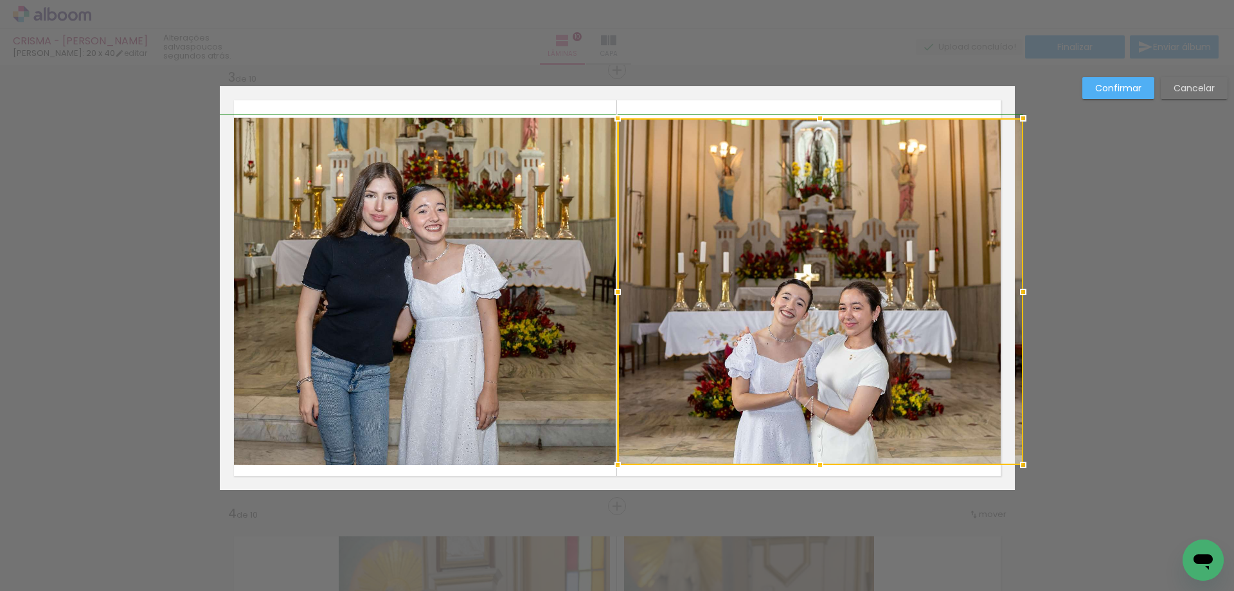
click at [1011, 460] on div at bounding box center [1024, 465] width 26 height 26
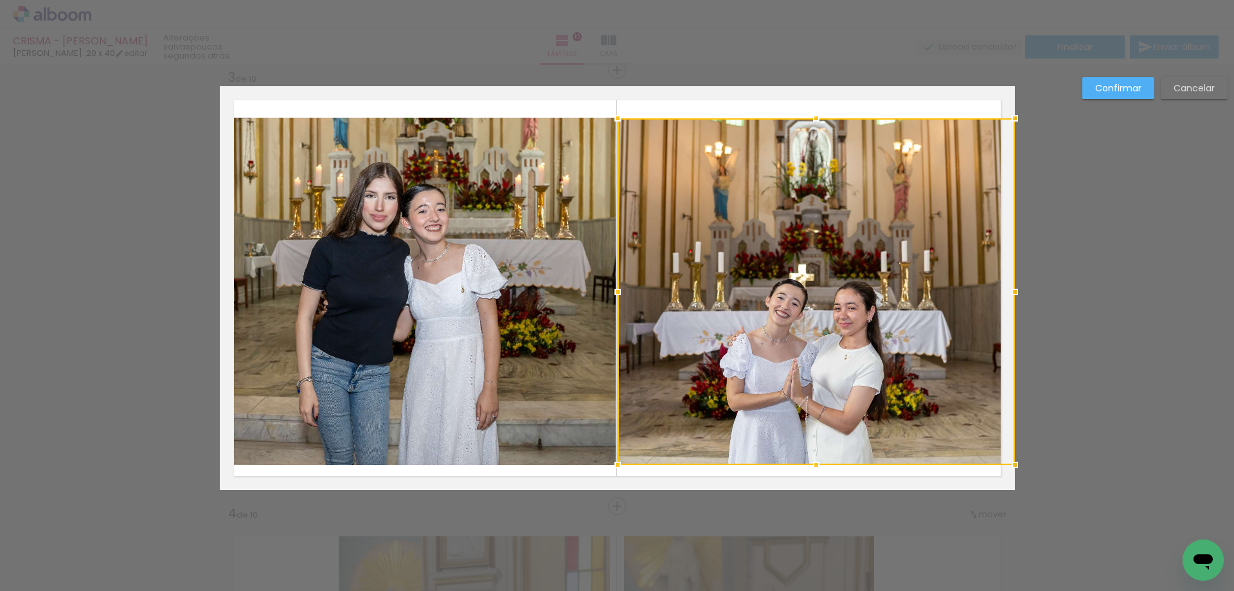
click at [991, 471] on quentale-layouter at bounding box center [617, 288] width 795 height 404
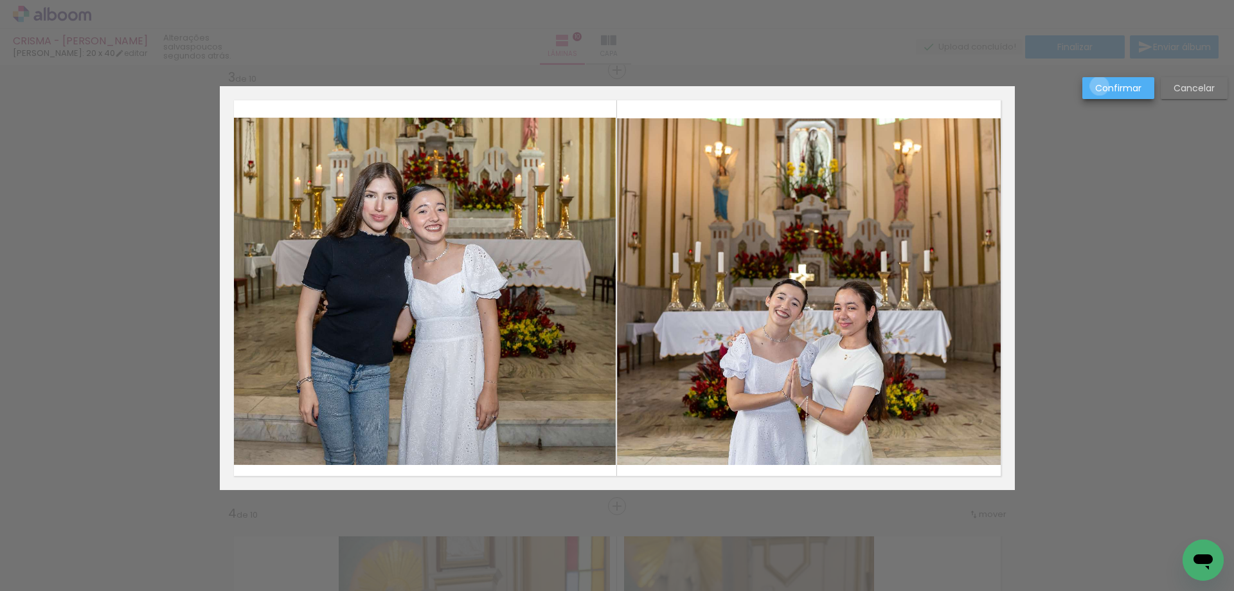
click at [0, 0] on slot "Confirmar" at bounding box center [0, 0] width 0 height 0
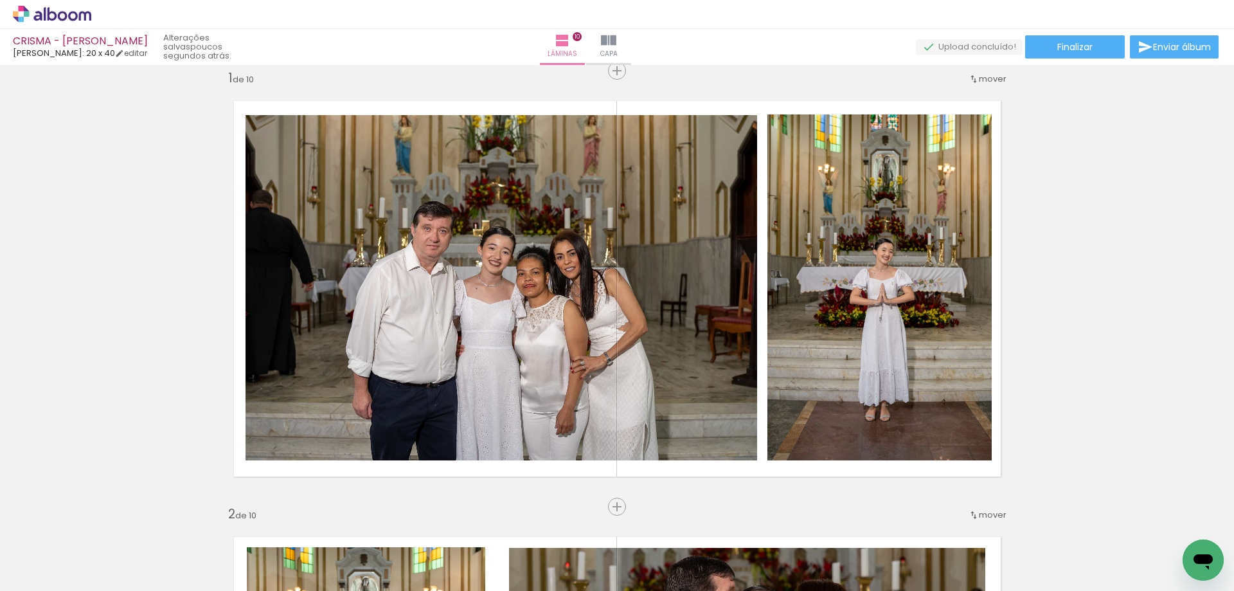
scroll to position [0, 0]
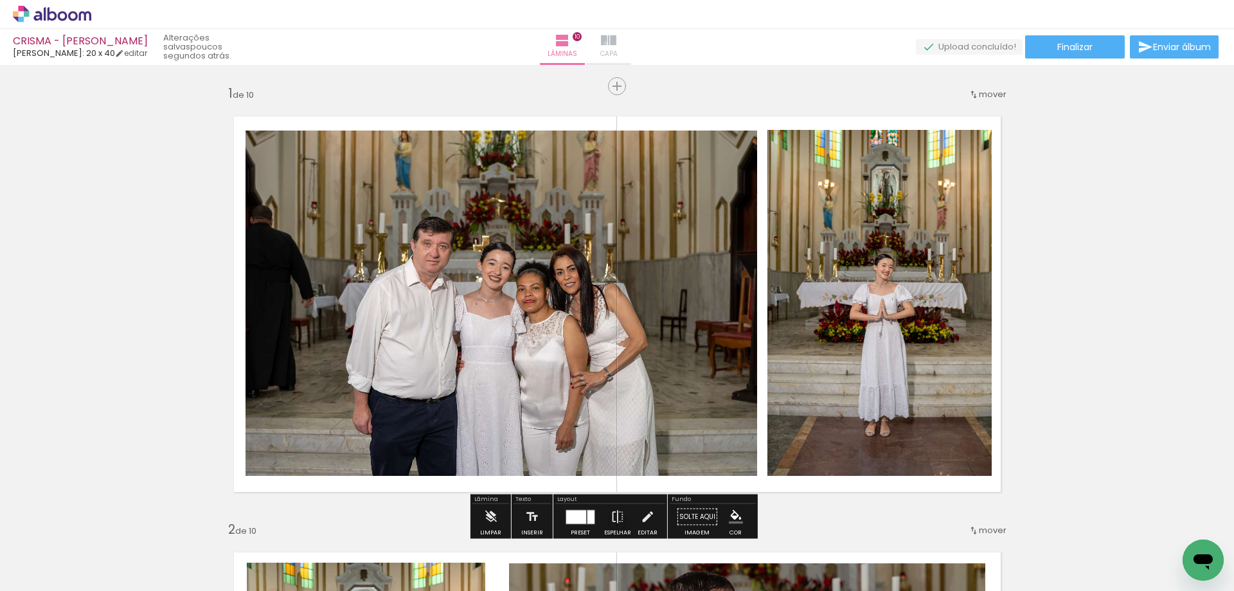
click at [617, 43] on iron-icon at bounding box center [608, 40] width 15 height 15
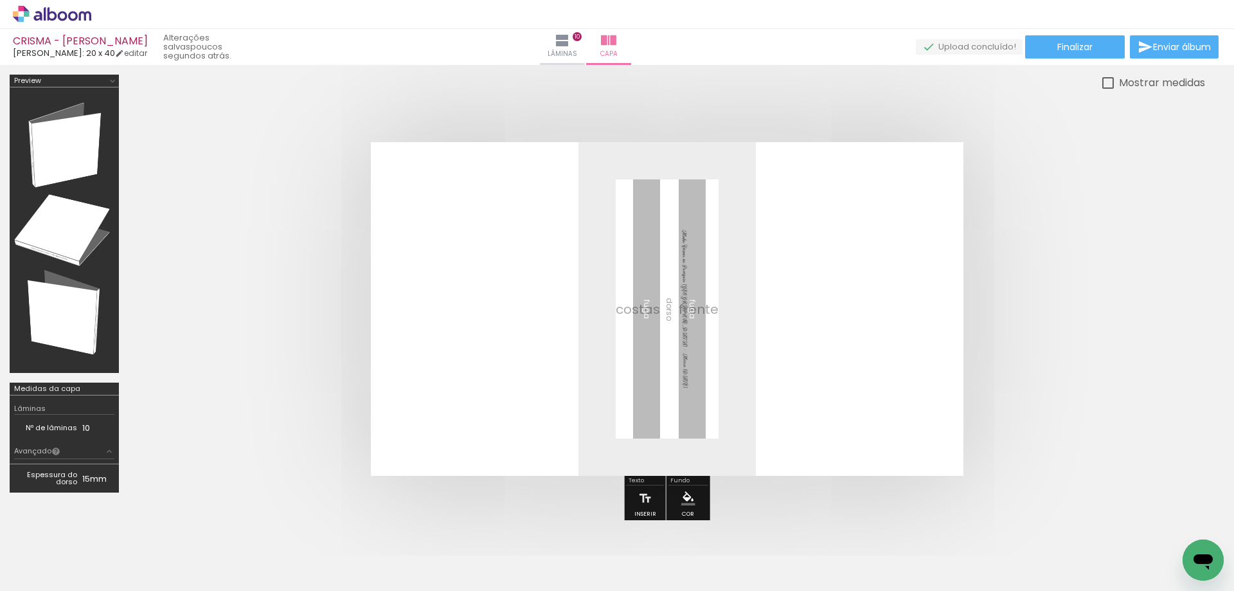
click at [42, 574] on span "Adicionar Fotos" at bounding box center [45, 573] width 39 height 14
click at [0, 0] on input "file" at bounding box center [0, 0] width 0 height 0
click at [66, 553] on iron-icon at bounding box center [65, 552] width 10 height 10
click at [0, 0] on slot "Não utilizadas" at bounding box center [0, 0] width 0 height 0
type input "Não utilizadas"
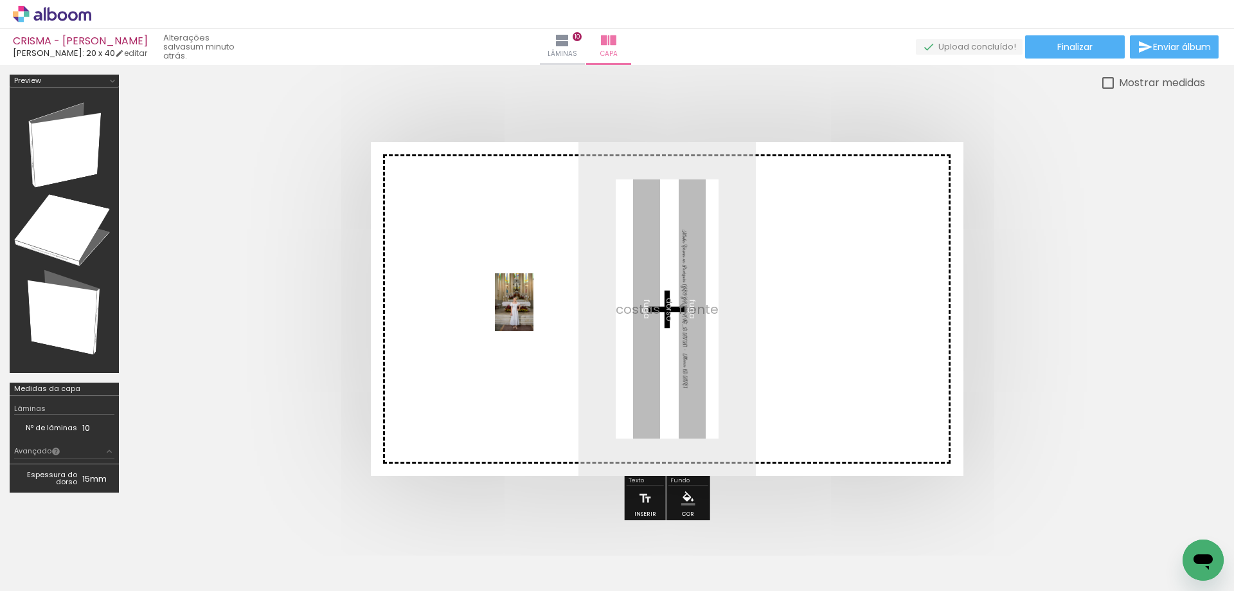
drag, startPoint x: 132, startPoint y: 555, endPoint x: 537, endPoint y: 310, distance: 472.8
click at [537, 310] on quentale-workspace at bounding box center [617, 295] width 1234 height 591
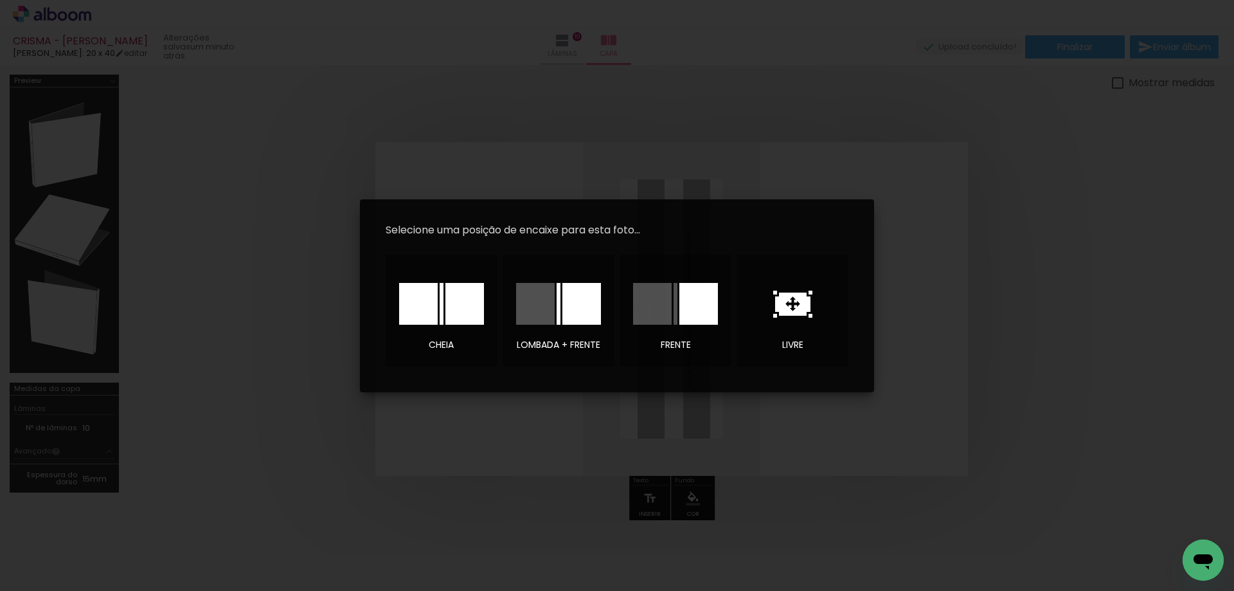
click at [798, 299] on icon at bounding box center [792, 304] width 35 height 23
